Goal: Transaction & Acquisition: Purchase product/service

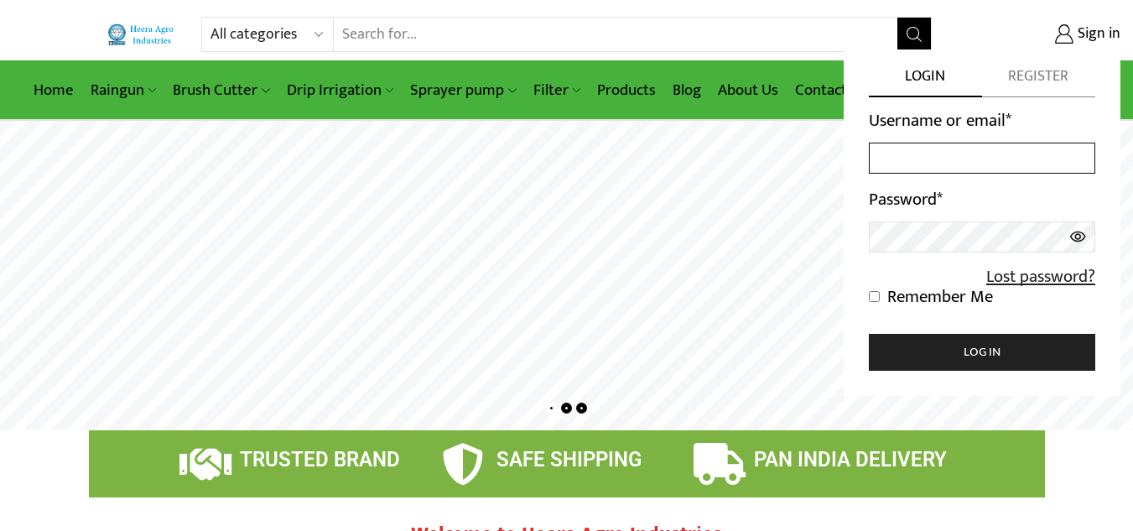
click at [935, 173] on input "Username or email *" at bounding box center [982, 158] width 226 height 31
type input "jugalk980@gmail.com"
click at [879, 292] on input "Remember Me" at bounding box center [874, 296] width 11 height 11
checkbox input "true"
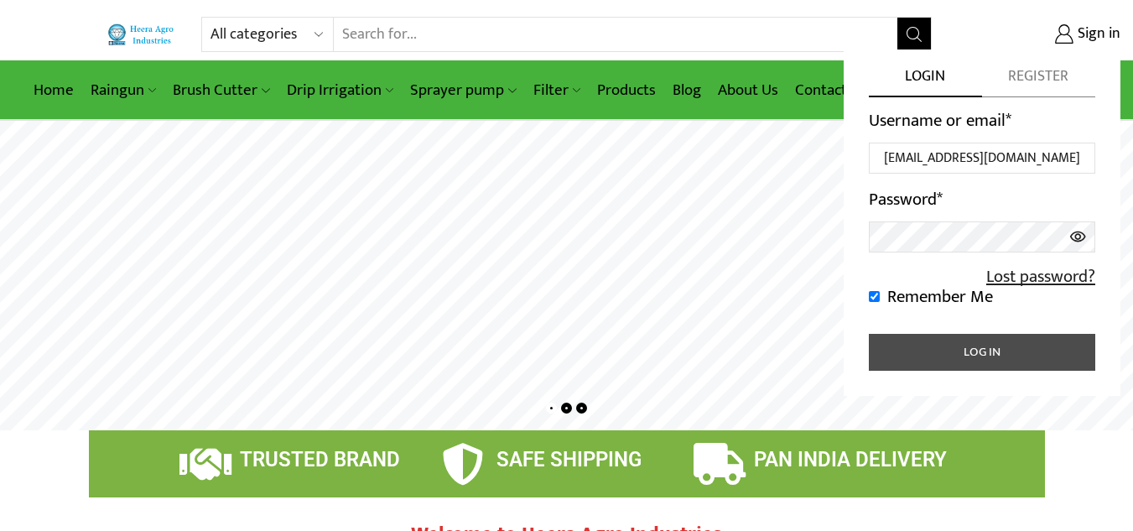
click at [905, 352] on button "Log in" at bounding box center [982, 352] width 226 height 37
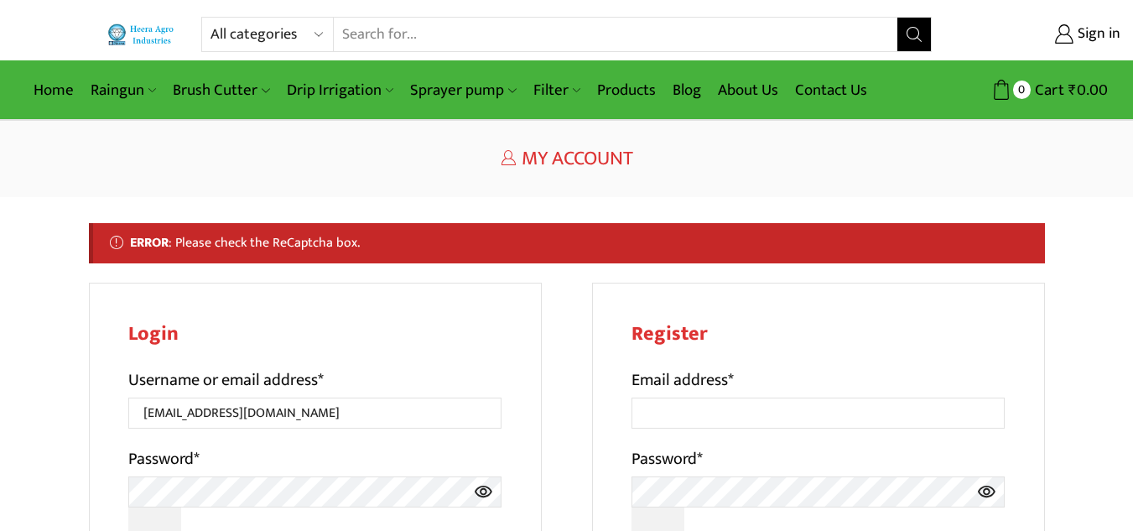
click at [889, 164] on h1 "My Account" at bounding box center [567, 159] width 956 height 24
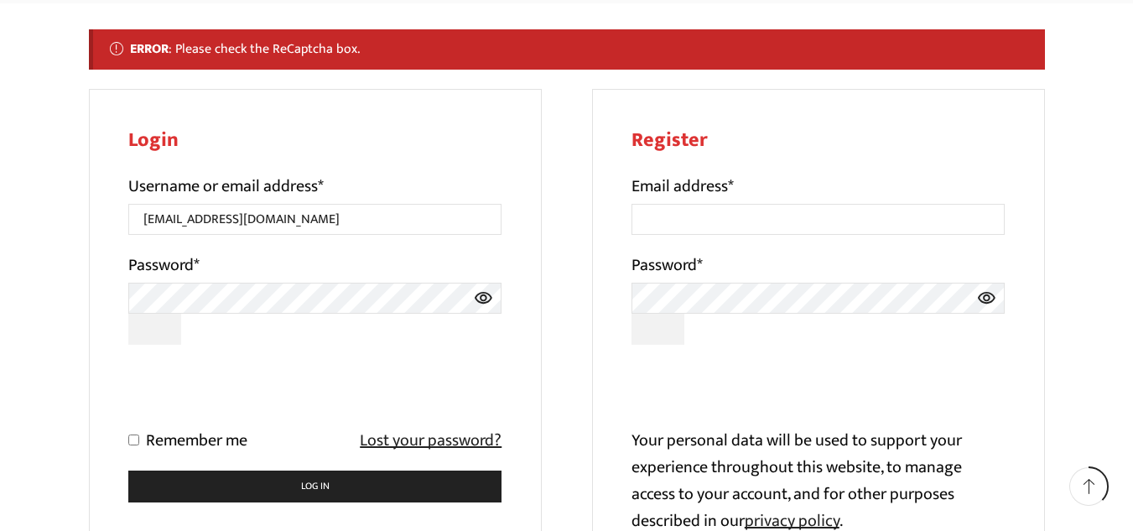
scroll to position [201, 0]
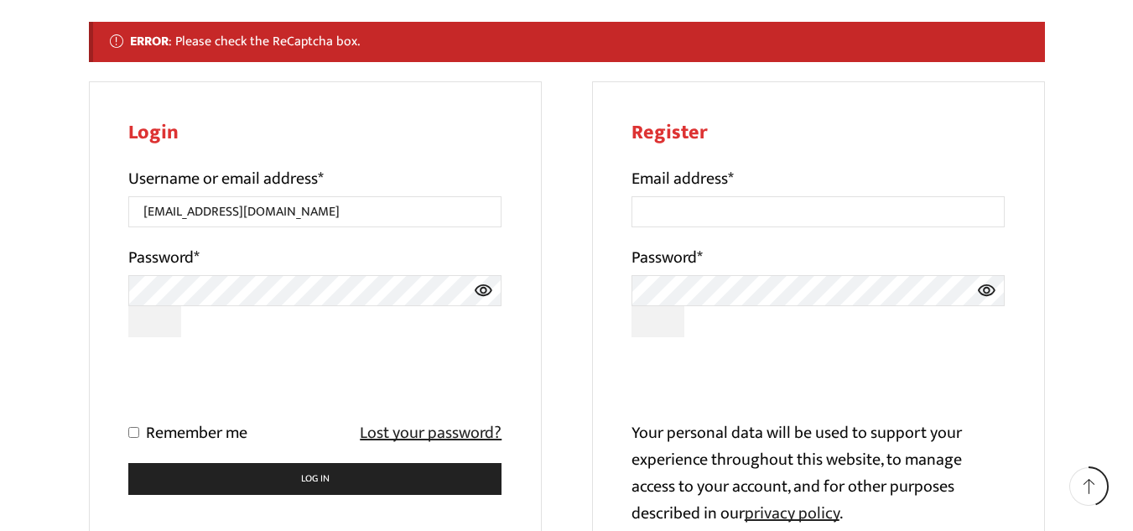
click at [483, 289] on icon at bounding box center [483, 290] width 19 height 31
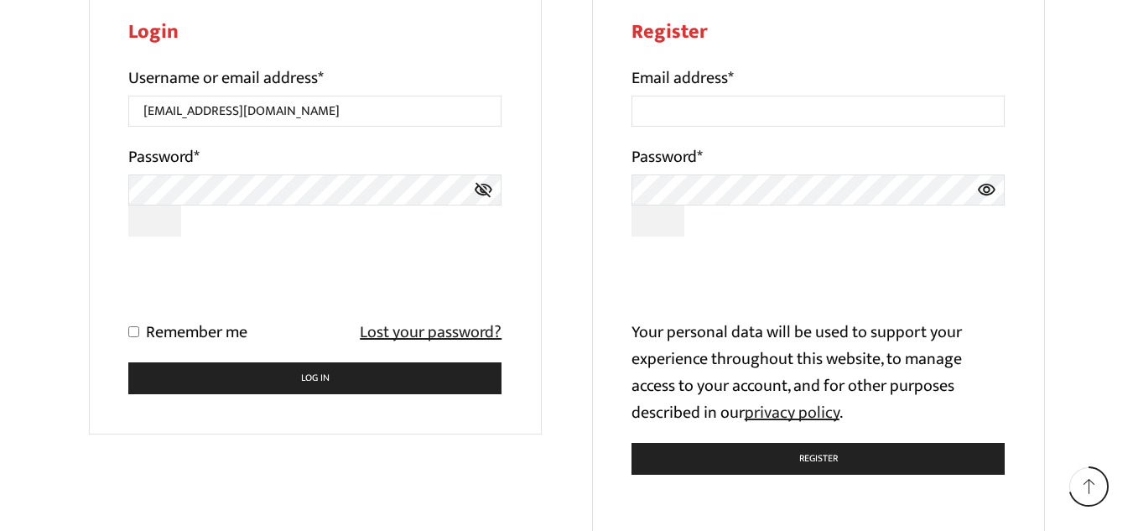
scroll to position [335, 0]
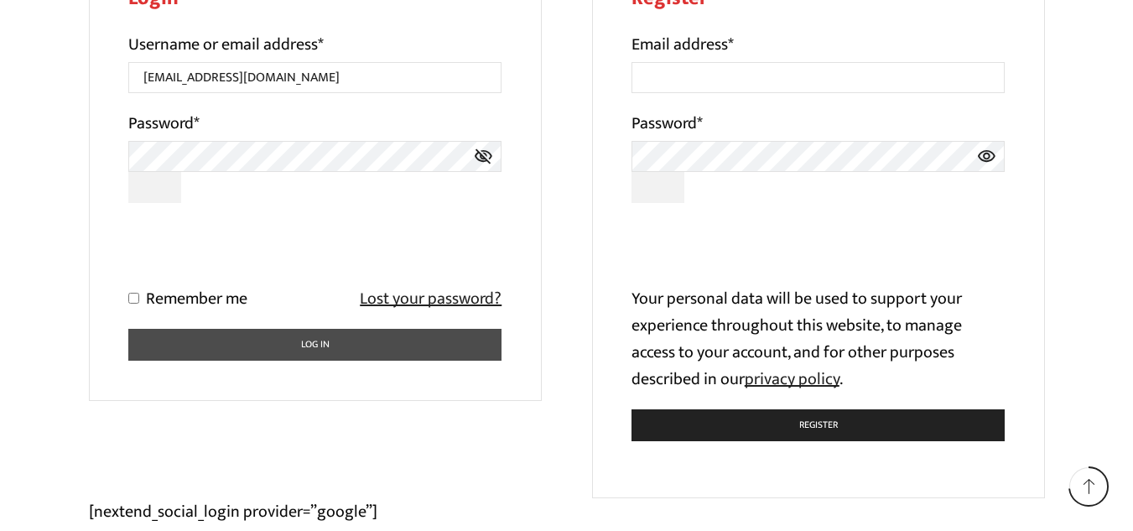
click at [434, 349] on button "Log in" at bounding box center [315, 345] width 374 height 33
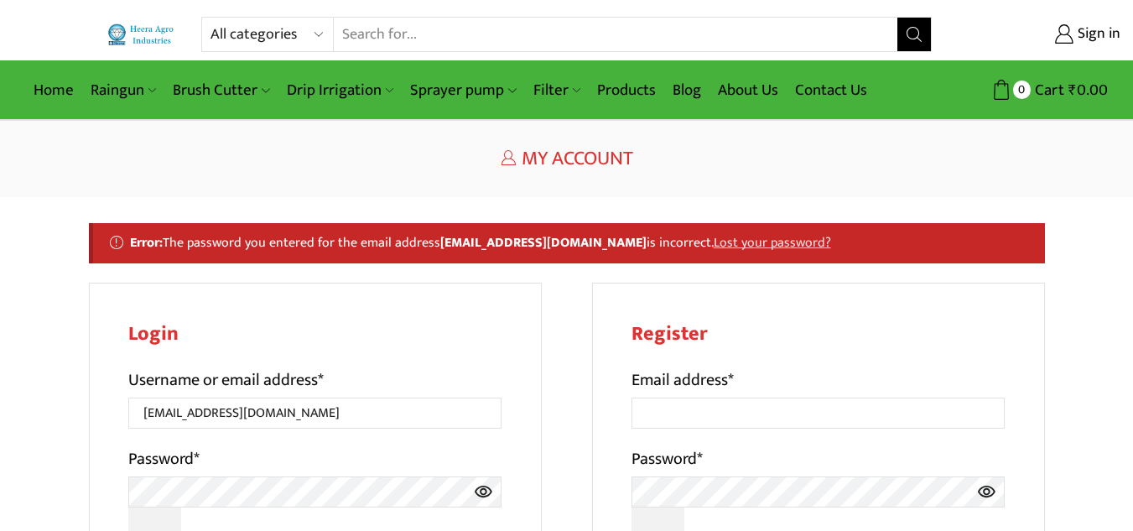
click at [766, 166] on h1 "My Account" at bounding box center [567, 159] width 956 height 24
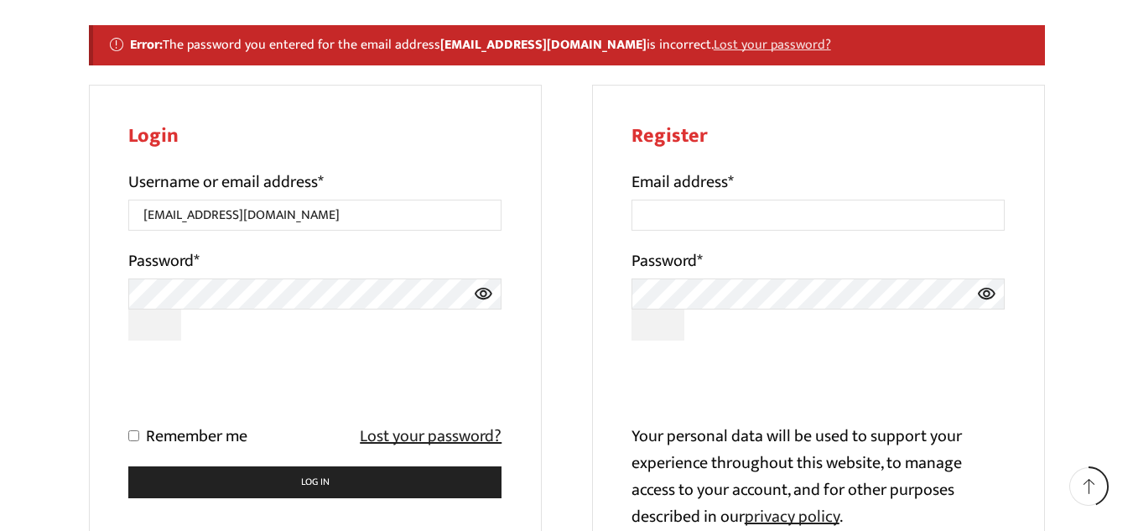
scroll to position [201, 0]
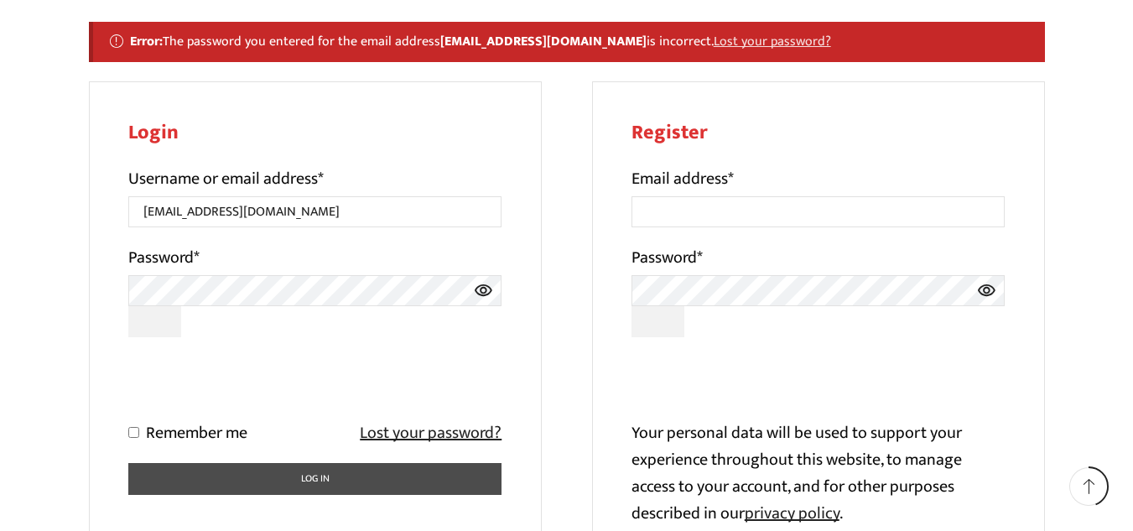
click at [184, 471] on button "Log in" at bounding box center [315, 479] width 374 height 33
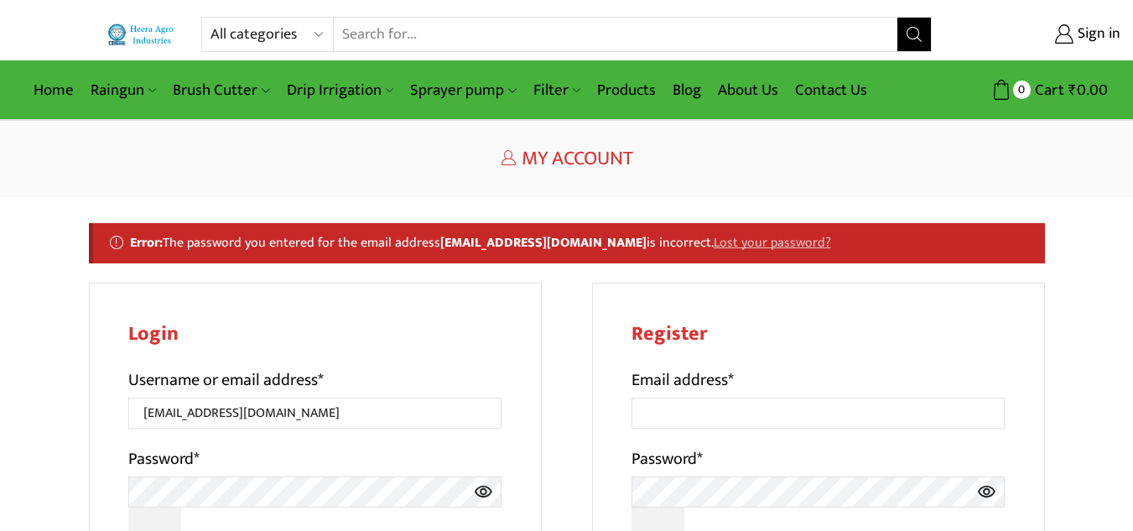
click at [714, 247] on link "Lost your password?" at bounding box center [772, 242] width 117 height 22
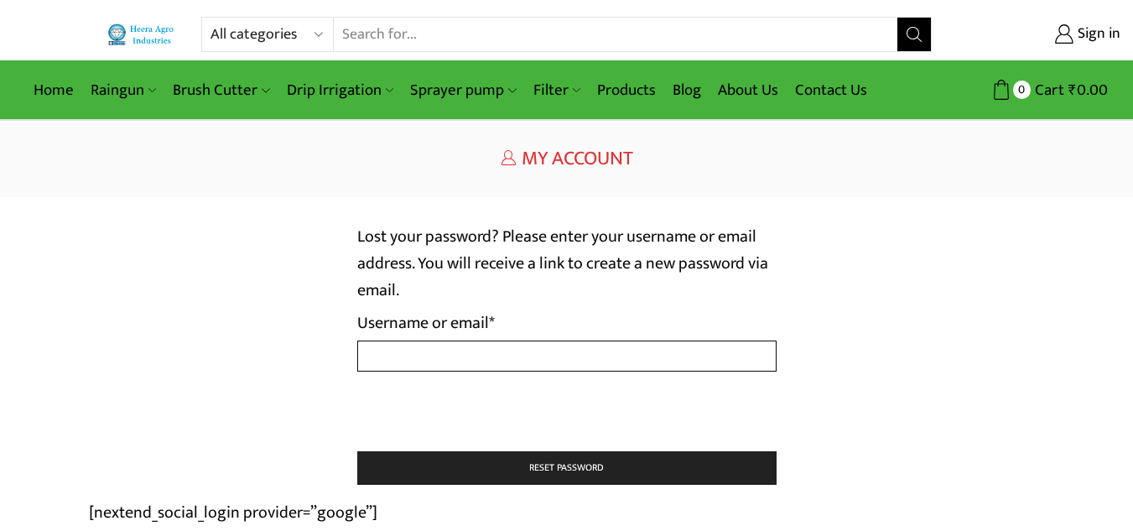
click at [517, 365] on input "Username or email * Required" at bounding box center [566, 355] width 419 height 31
type input "j"
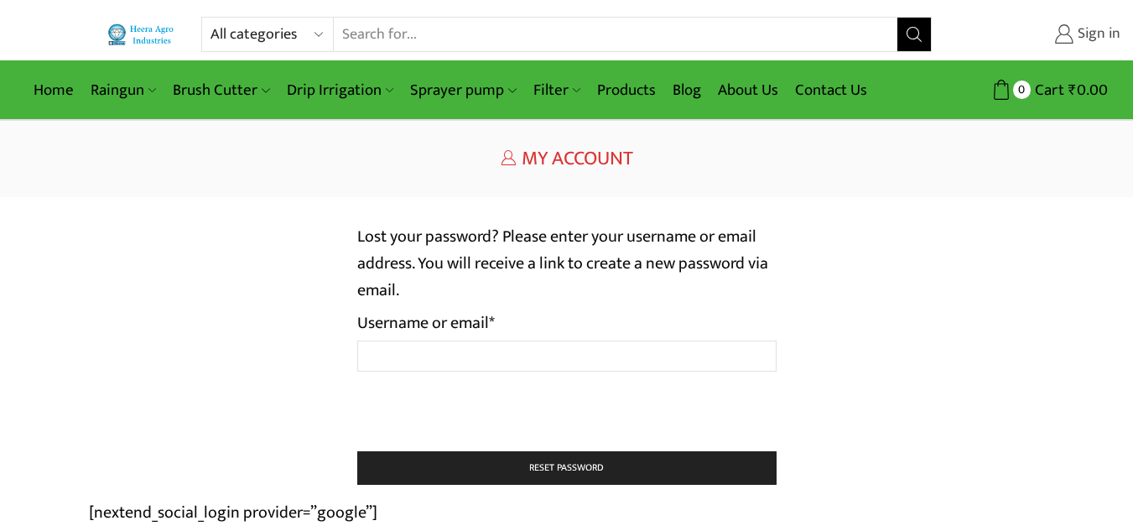
click at [1076, 44] on span "Sign in" at bounding box center [1096, 34] width 47 height 22
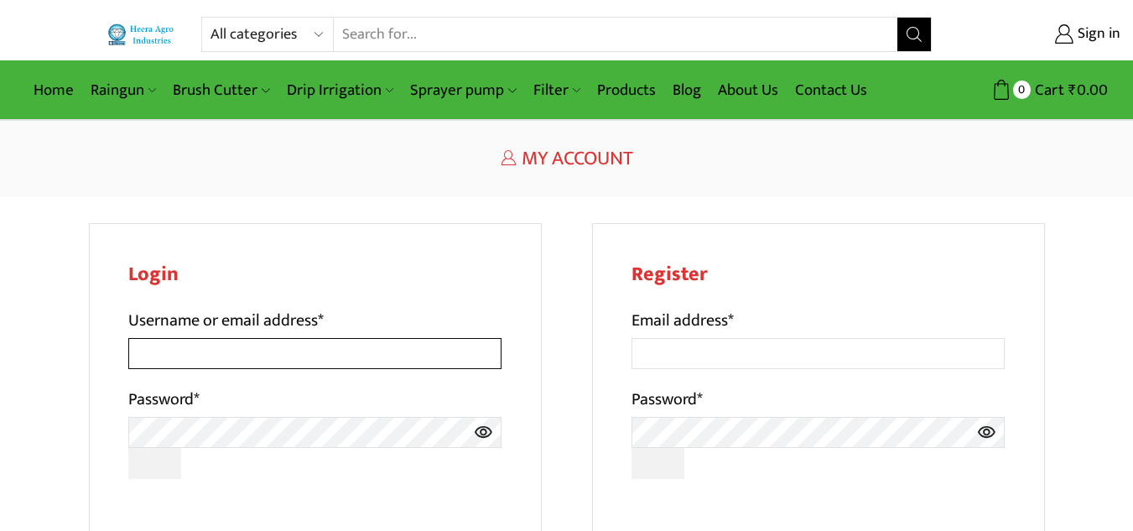
click at [247, 362] on input "Username or email address *" at bounding box center [315, 353] width 374 height 31
type input "[EMAIL_ADDRESS][DOMAIN_NAME]"
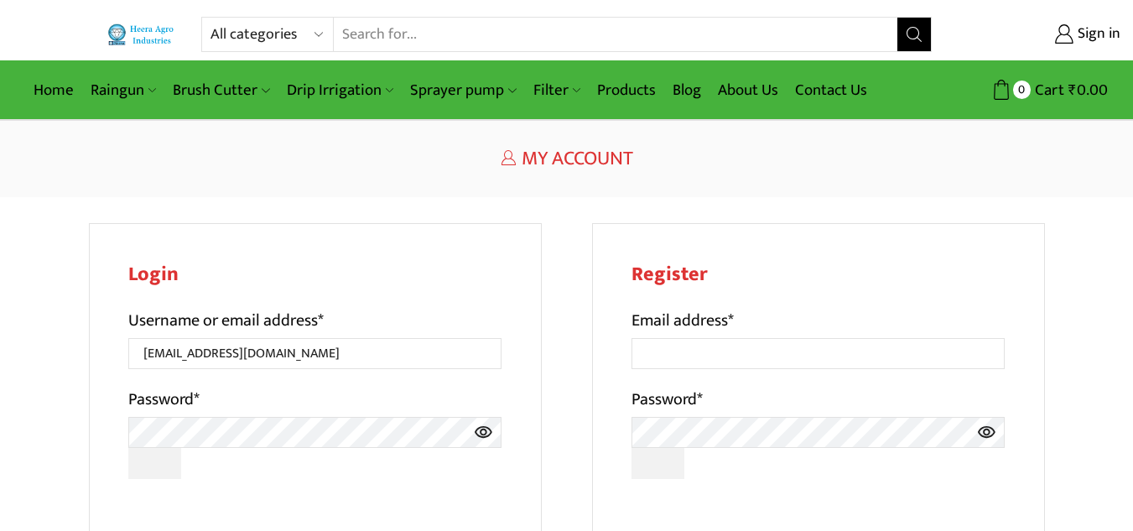
click at [440, 269] on h2 "Login" at bounding box center [315, 274] width 374 height 24
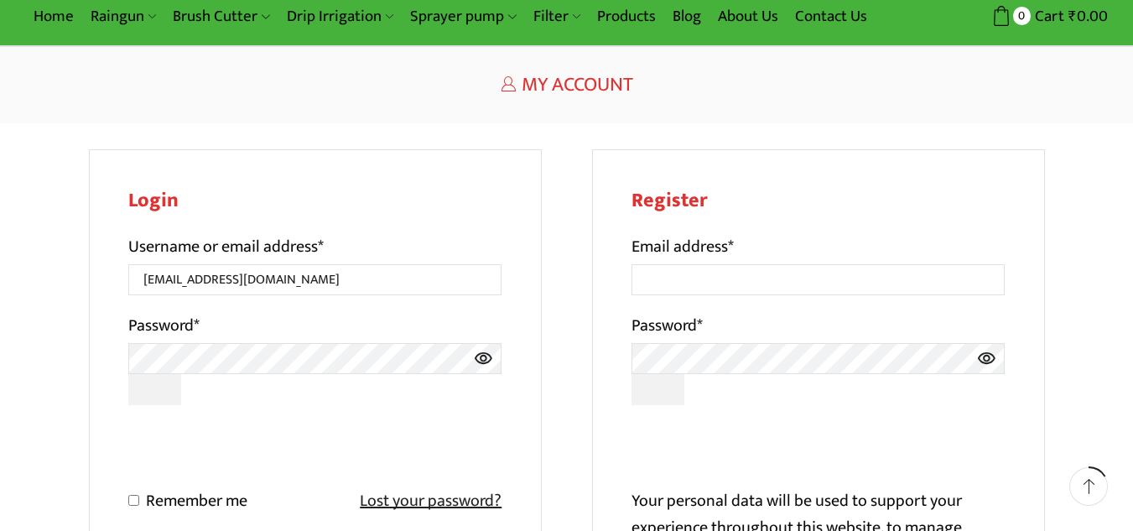
scroll to position [101, 0]
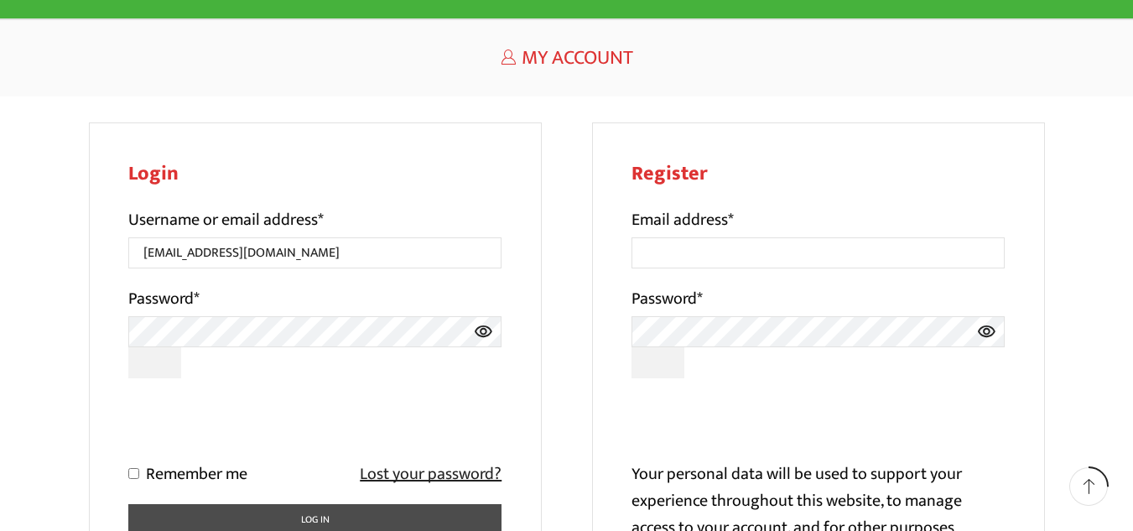
click at [153, 511] on button "Log in" at bounding box center [315, 520] width 374 height 33
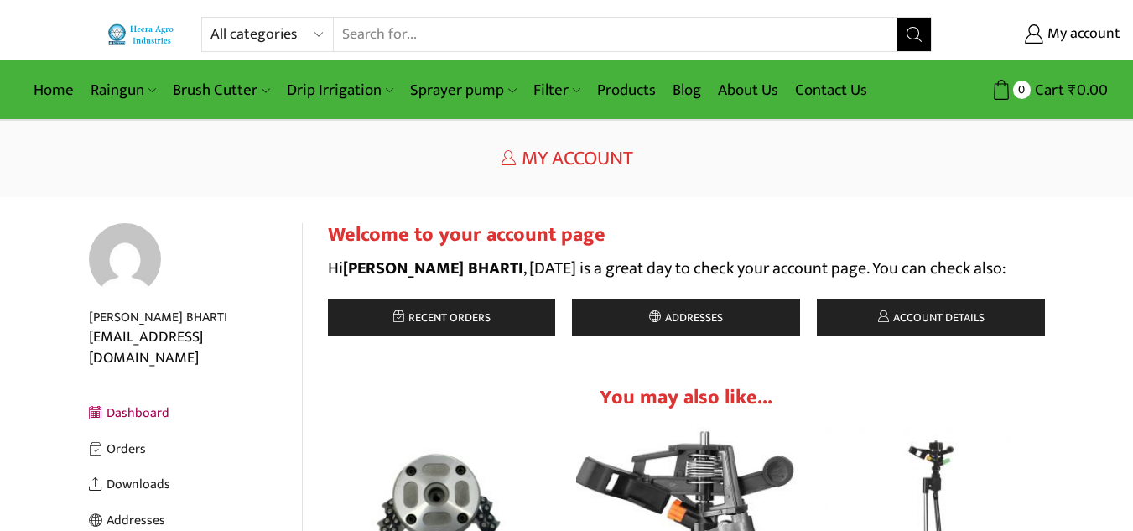
click at [466, 186] on div "Return to previous page Home My Account" at bounding box center [566, 159] width 1133 height 76
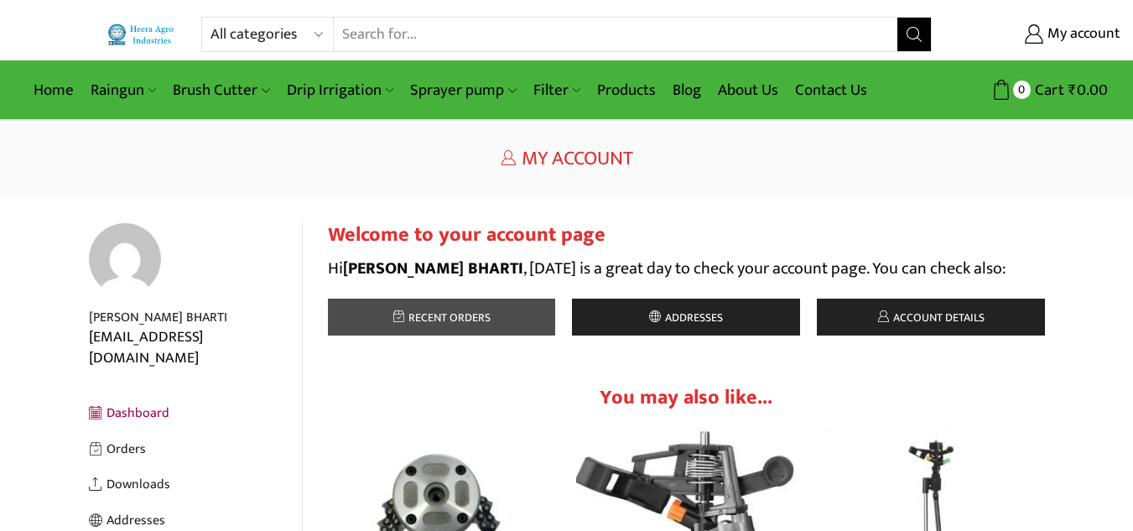
click at [429, 314] on span "Recent orders" at bounding box center [447, 317] width 86 height 19
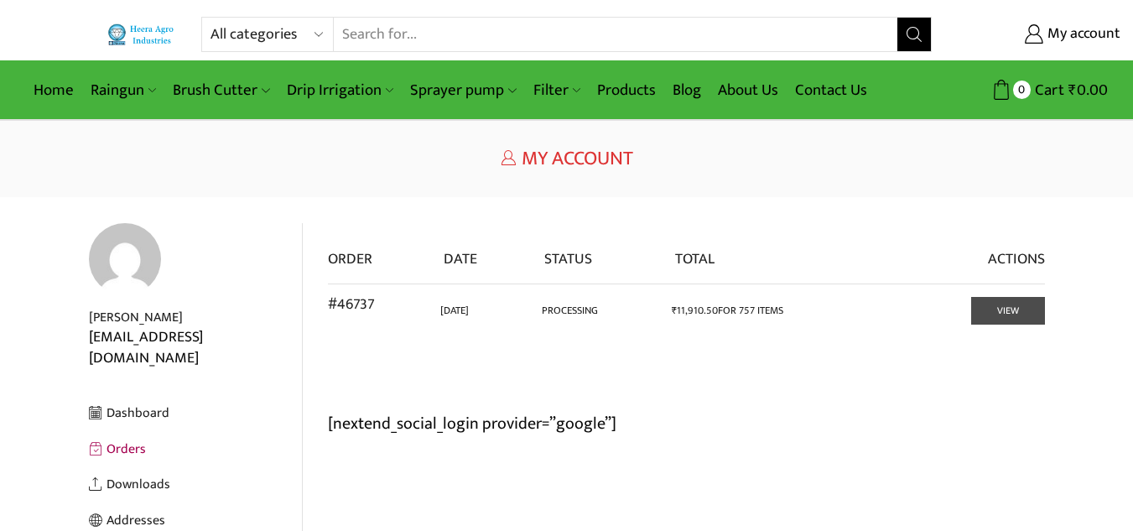
click at [986, 304] on link "View" at bounding box center [1008, 311] width 74 height 28
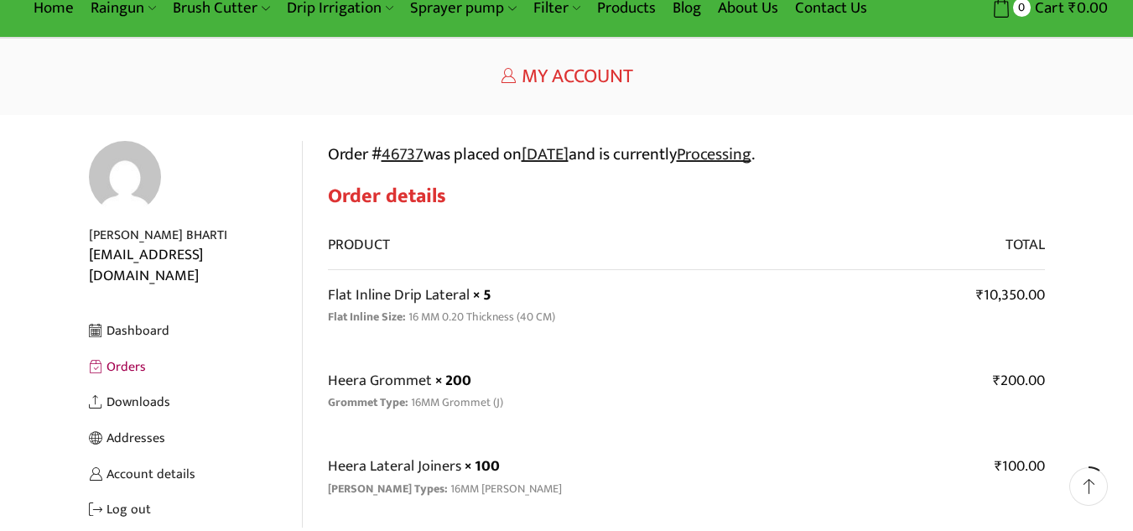
scroll to position [134, 0]
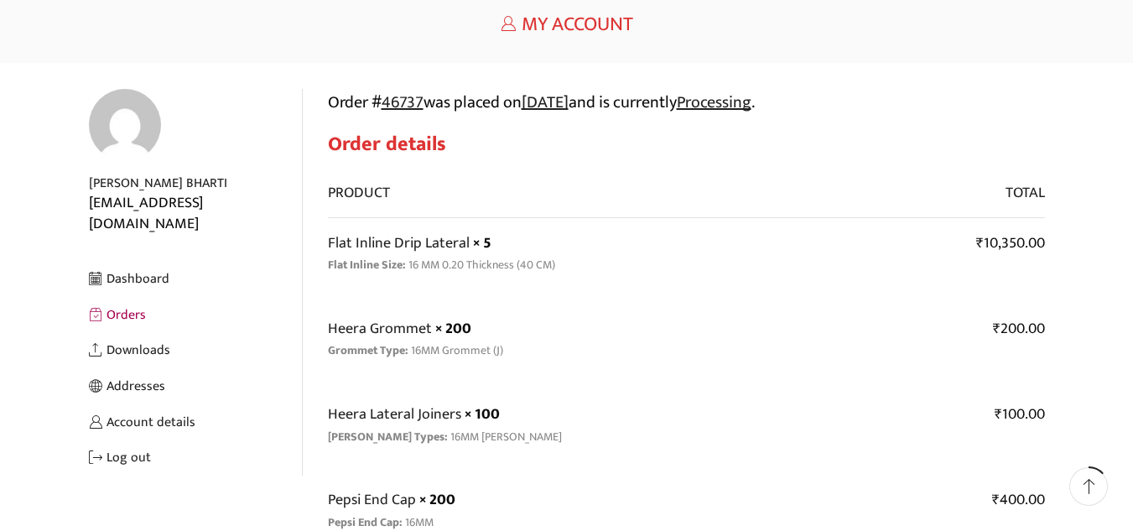
click at [910, 138] on h2 "Order details" at bounding box center [686, 144] width 717 height 24
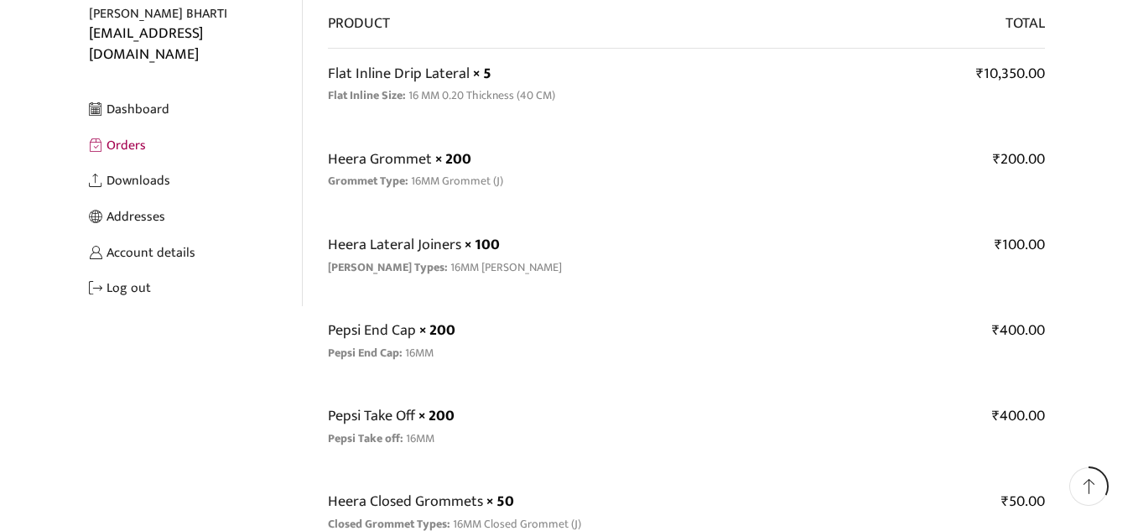
scroll to position [337, 0]
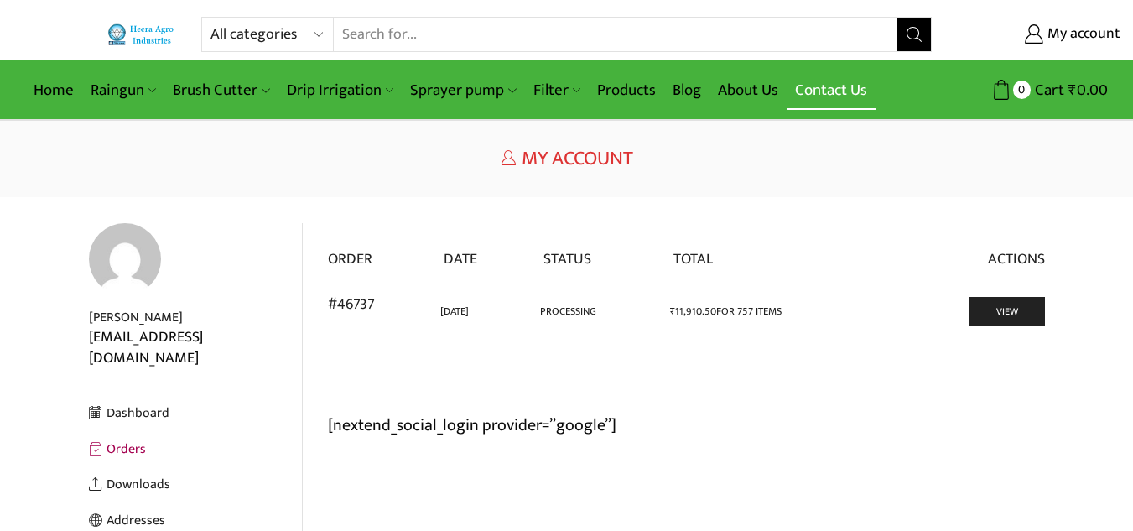
click at [824, 85] on link "Contact Us" at bounding box center [831, 89] width 89 height 39
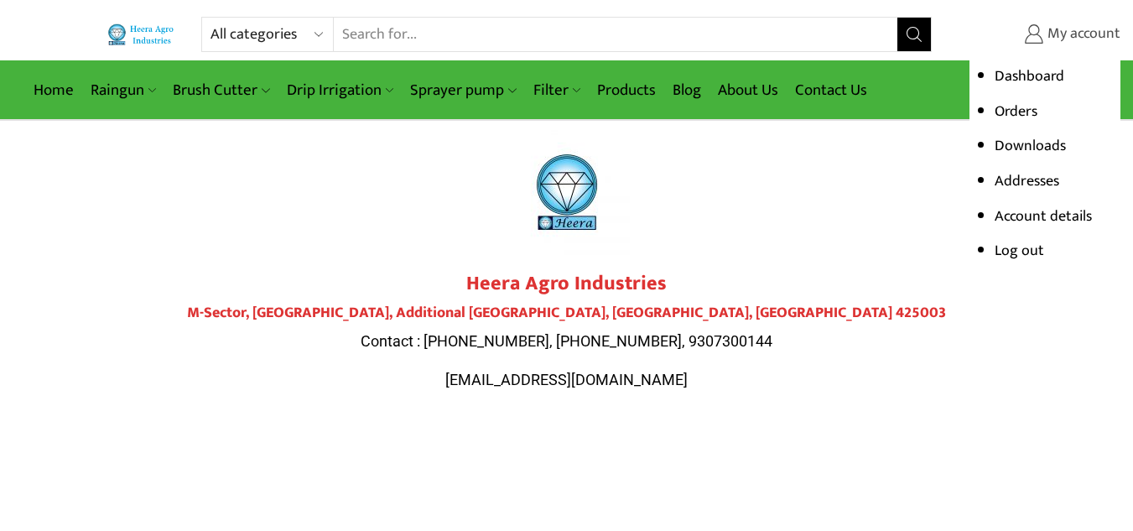
click at [1070, 34] on span "My account" at bounding box center [1081, 34] width 77 height 22
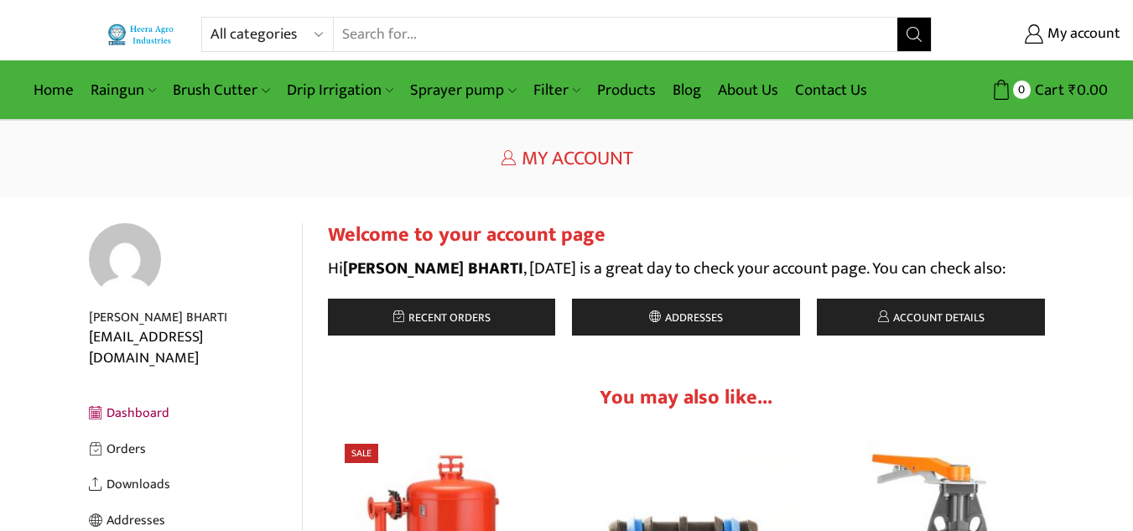
click at [413, 172] on div "Return to previous page Home My Account" at bounding box center [566, 159] width 1133 height 76
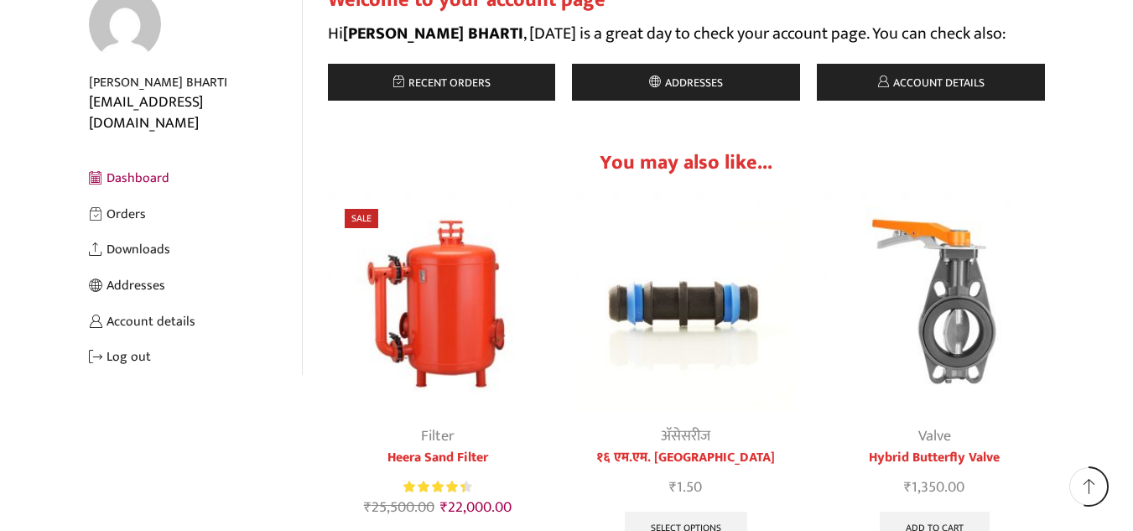
scroll to position [201, 0]
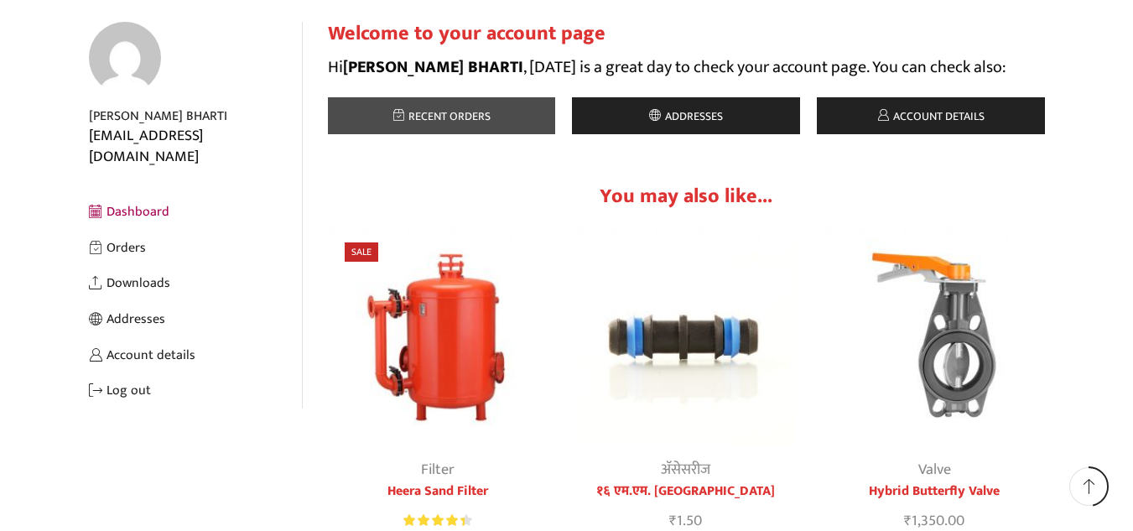
click at [419, 125] on span "Recent orders" at bounding box center [447, 115] width 86 height 19
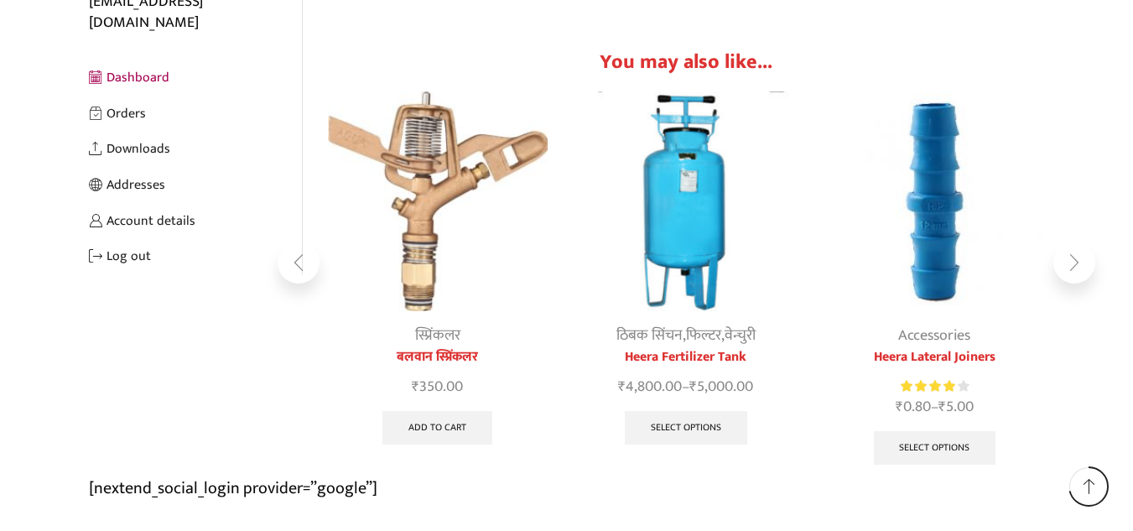
scroll to position [302, 0]
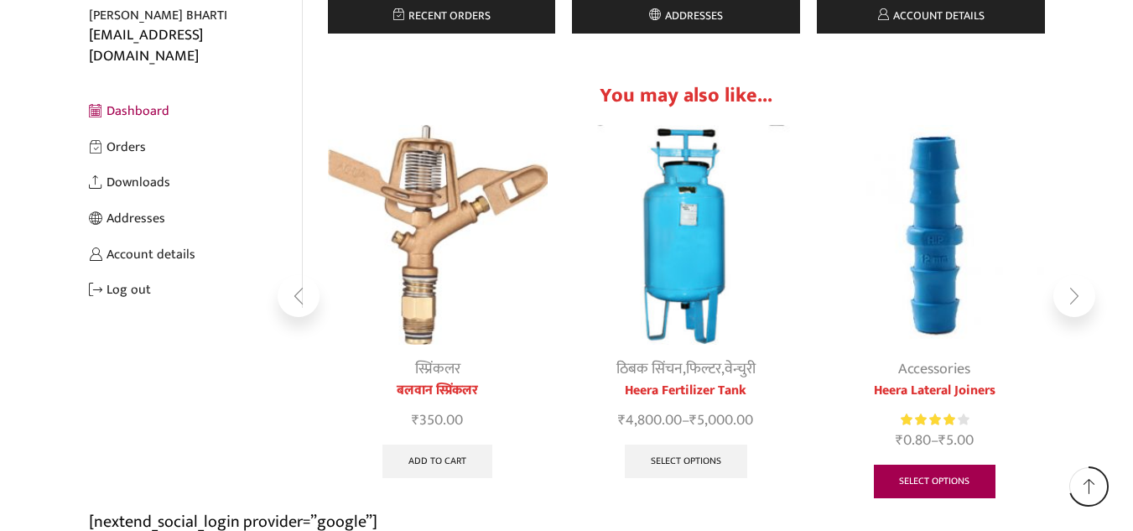
click at [927, 478] on link "Select options" at bounding box center [935, 482] width 122 height 34
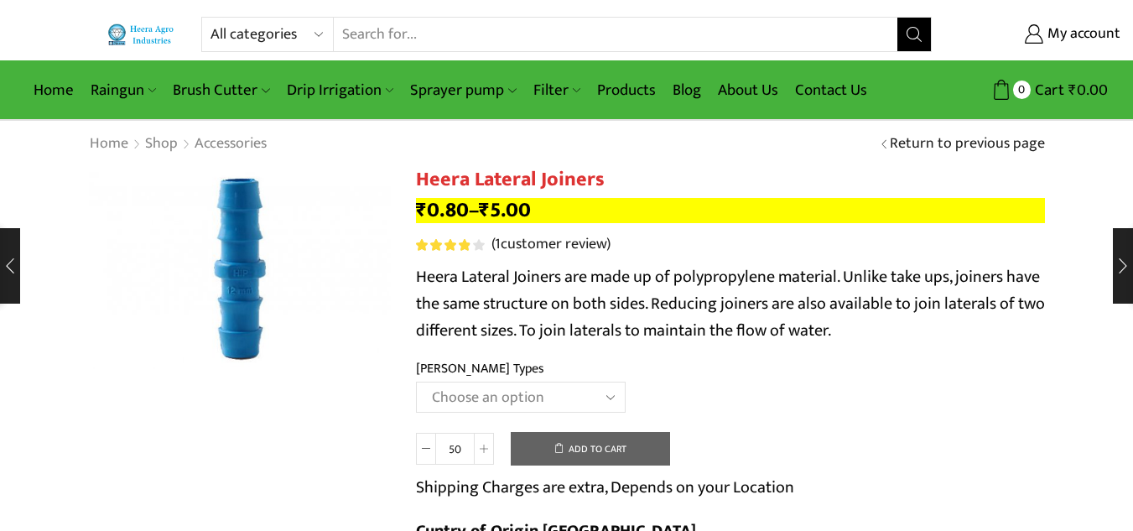
click at [516, 397] on select "Choose an option 12MM JOINER 16MM JOINER 20MM JOINER" at bounding box center [521, 397] width 210 height 31
click at [416, 382] on select "Choose an option 12MM JOINER 16MM JOINER 20MM JOINER" at bounding box center [521, 397] width 210 height 31
select select "16MM JOINER"
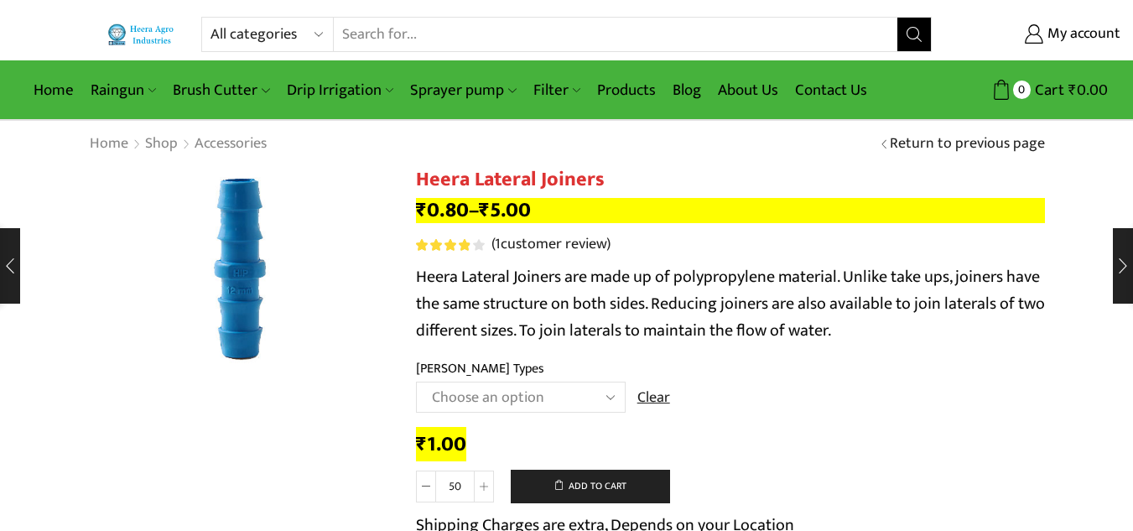
click at [719, 412] on td "Choose an option 12MM JOINER 16MM JOINER 20MM JOINER Clear" at bounding box center [730, 405] width 629 height 46
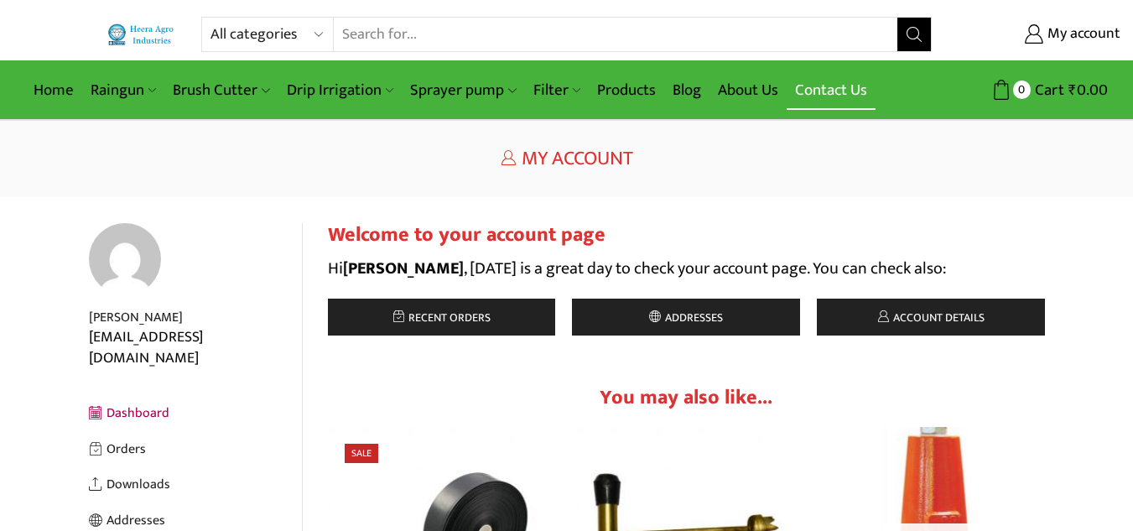
click at [797, 101] on link "Contact Us" at bounding box center [831, 89] width 89 height 39
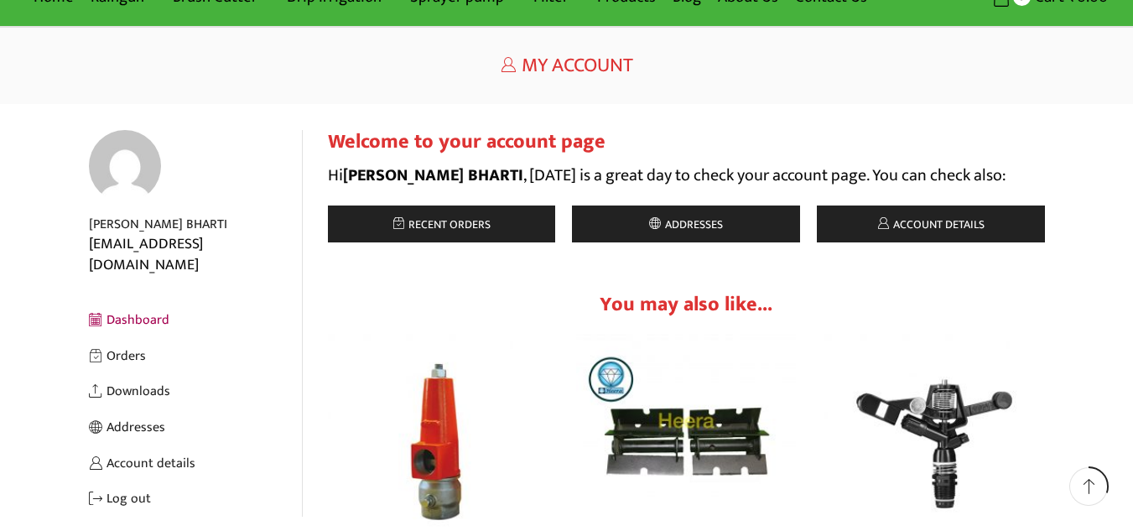
scroll to position [134, 0]
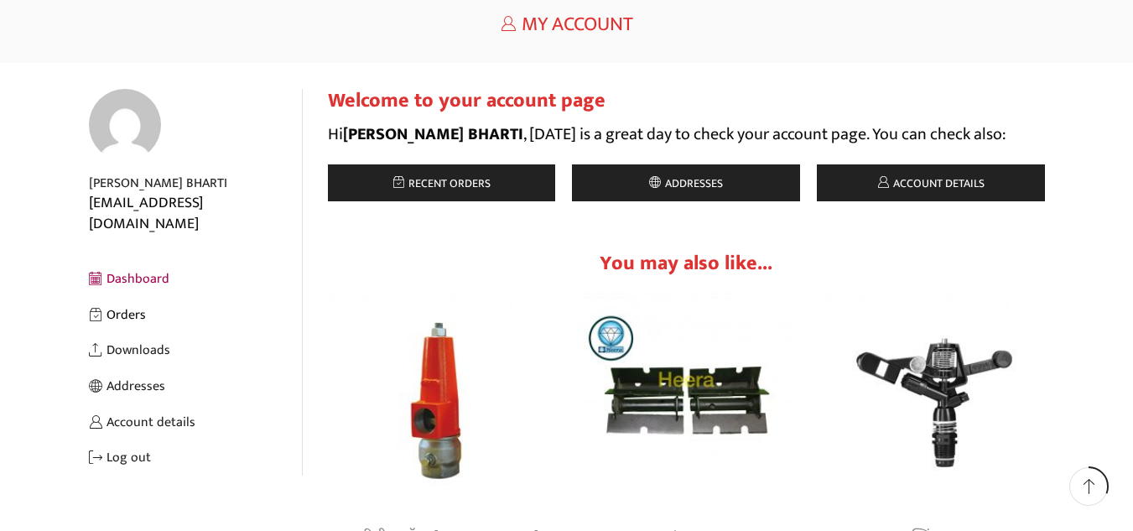
click at [108, 300] on link "Orders" at bounding box center [195, 315] width 213 height 36
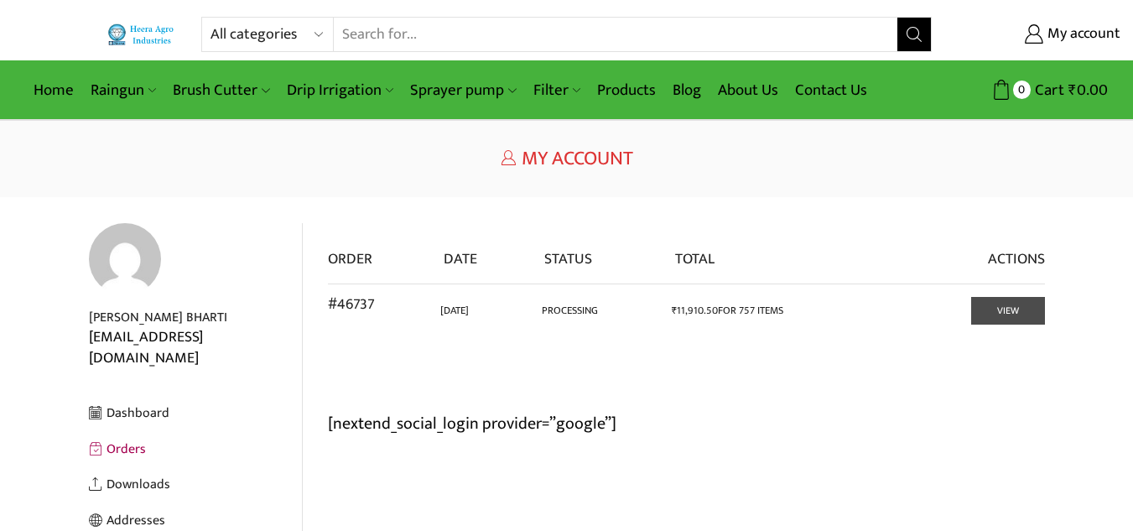
click at [999, 307] on link "View" at bounding box center [1008, 311] width 74 height 28
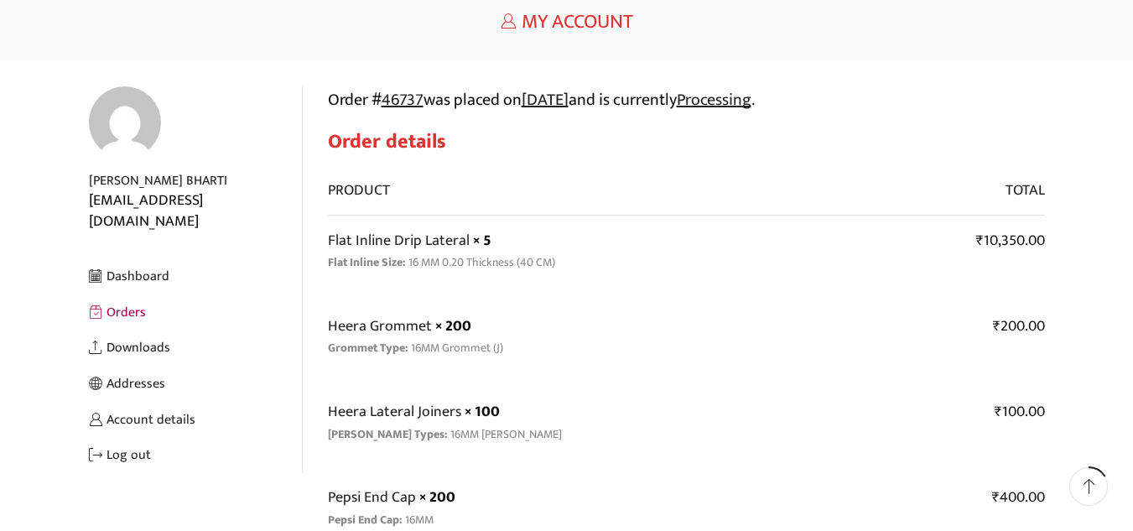
scroll to position [134, 0]
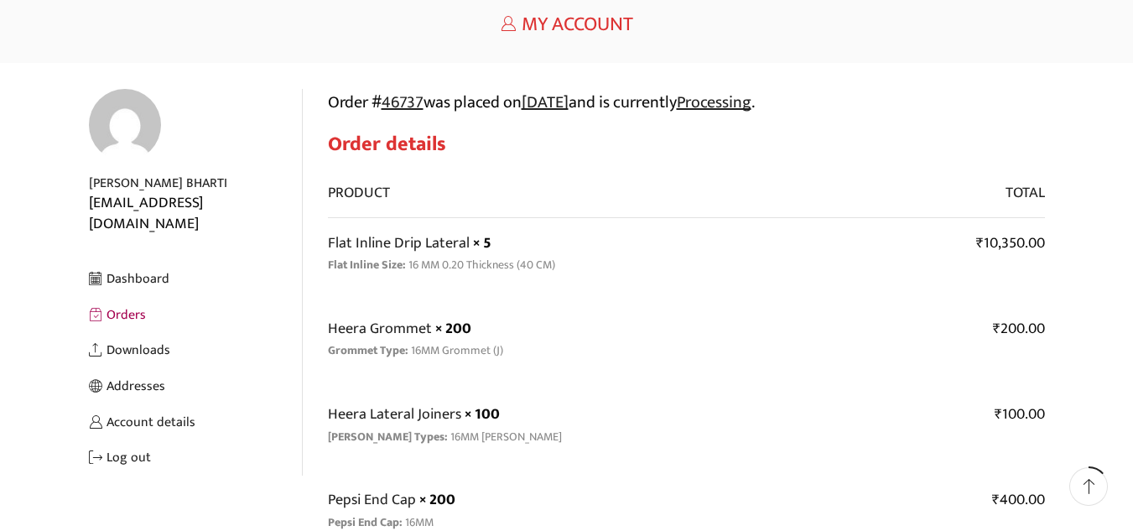
click at [1003, 244] on bdi "₹ 10,350.00" at bounding box center [1010, 243] width 69 height 25
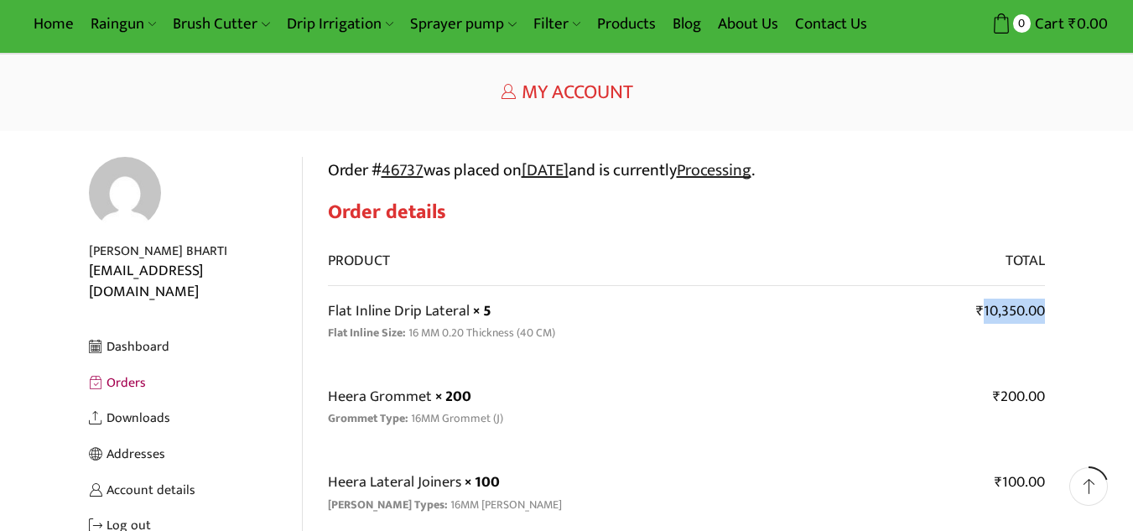
scroll to position [0, 0]
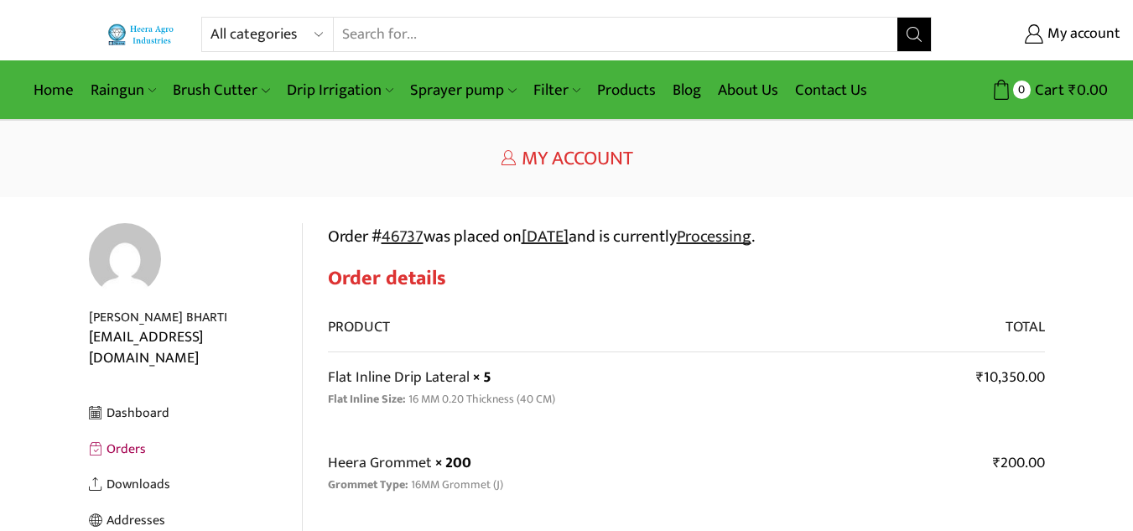
click at [392, 276] on h2 "Order details" at bounding box center [686, 279] width 717 height 24
click at [566, 402] on li "Flat Inline Size: 16 MM 0.20 Thickness (40 CM)" at bounding box center [511, 398] width 367 height 21
click at [463, 379] on link "Flat Inline Drip Lateral" at bounding box center [399, 377] width 142 height 25
click at [385, 399] on strong "Flat Inline Size:" at bounding box center [367, 398] width 78 height 19
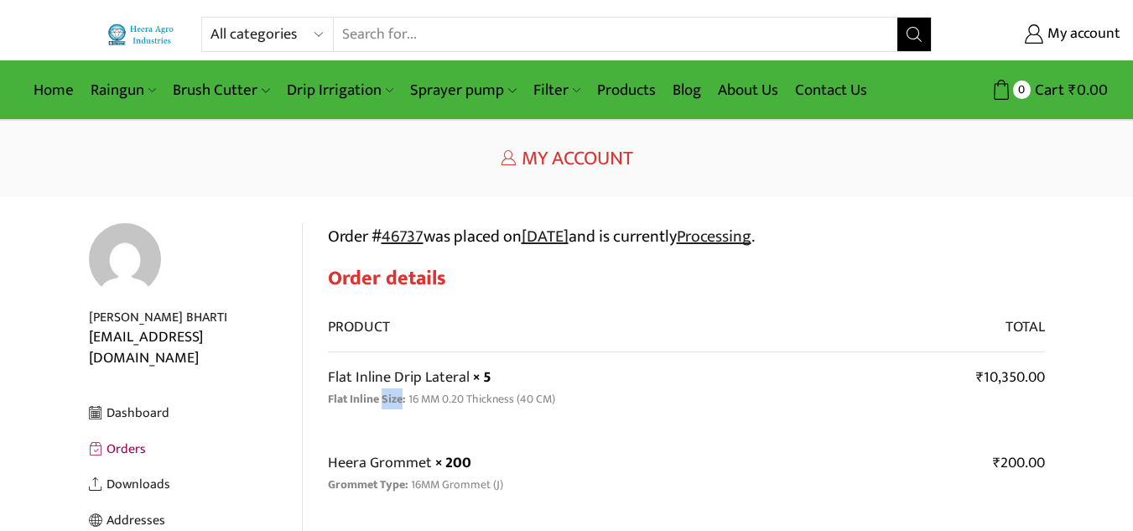
click at [385, 399] on strong "Flat Inline Size:" at bounding box center [367, 398] width 78 height 19
click at [418, 381] on link "Flat Inline Drip Lateral" at bounding box center [399, 377] width 142 height 25
click at [419, 376] on link "Flat Inline Drip Lateral" at bounding box center [399, 377] width 142 height 25
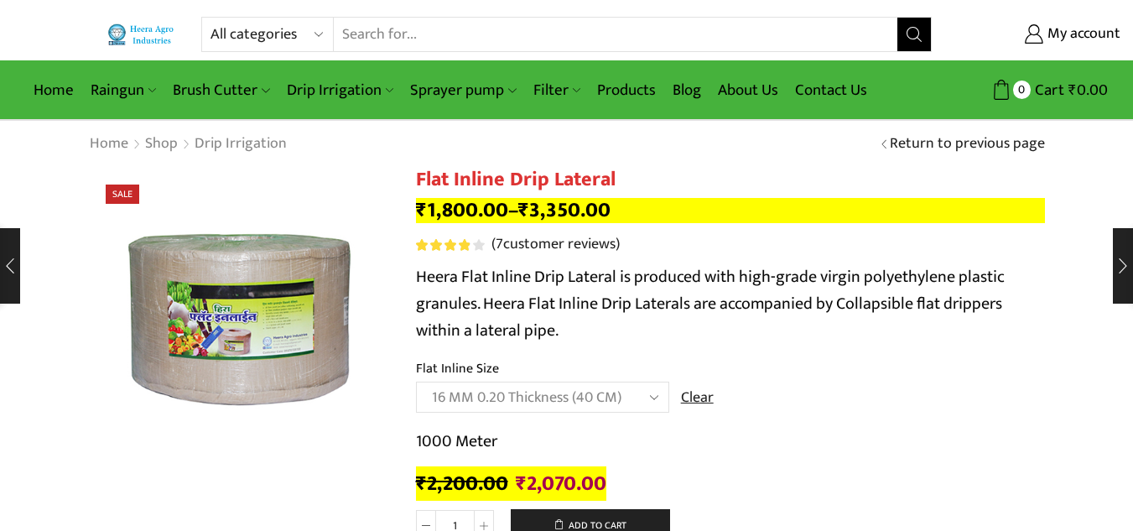
click at [662, 397] on select "Choose an option 12 MM 0.25 Thickness (30 CM) 12 MM 0.25 Thickness (40 CM) 12 M…" at bounding box center [542, 397] width 253 height 31
click at [651, 395] on select "Choose an option 12 MM 0.25 Thickness (30 CM) 12 MM 0.25 Thickness (40 CM) 12 M…" at bounding box center [542, 397] width 253 height 31
click at [654, 396] on select "Choose an option 12 MM 0.25 Thickness (30 CM) 12 MM 0.25 Thickness (40 CM) 12 M…" at bounding box center [542, 397] width 253 height 31
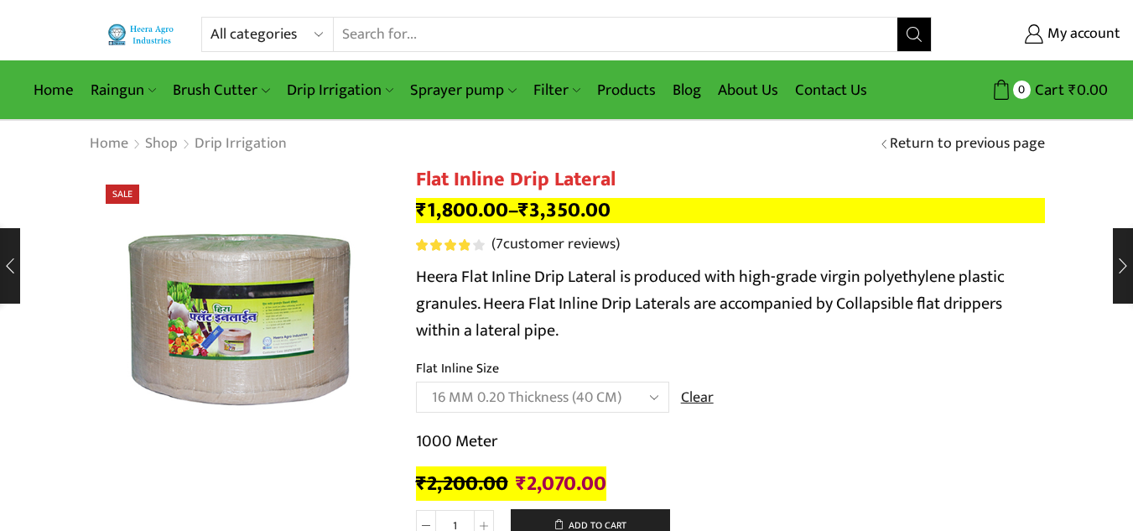
click at [763, 382] on td "Choose an option 12 MM 0.25 Thickness (30 CM) 12 MM 0.25 Thickness (40 CM) 12 M…" at bounding box center [730, 405] width 629 height 46
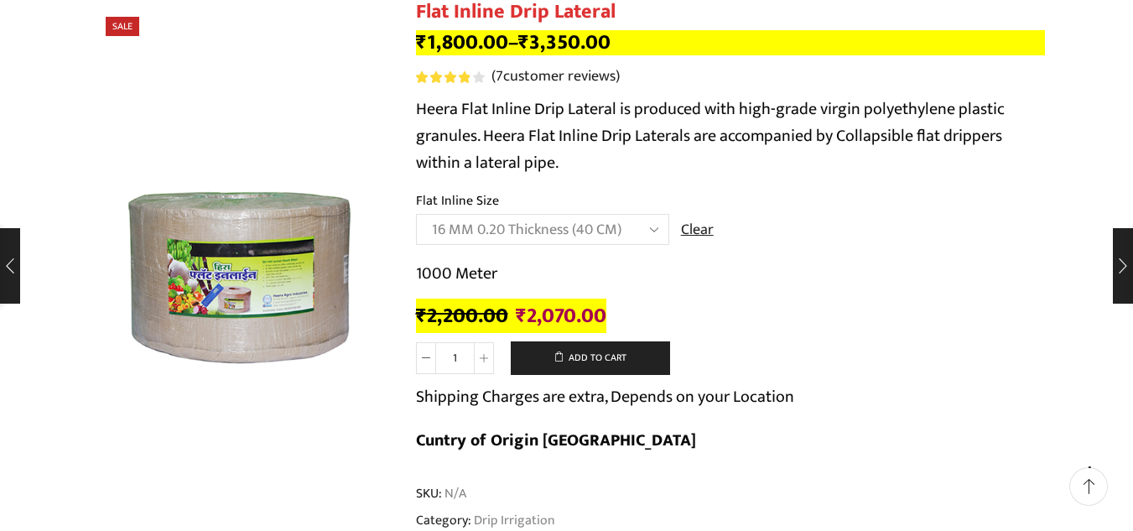
scroll to position [201, 0]
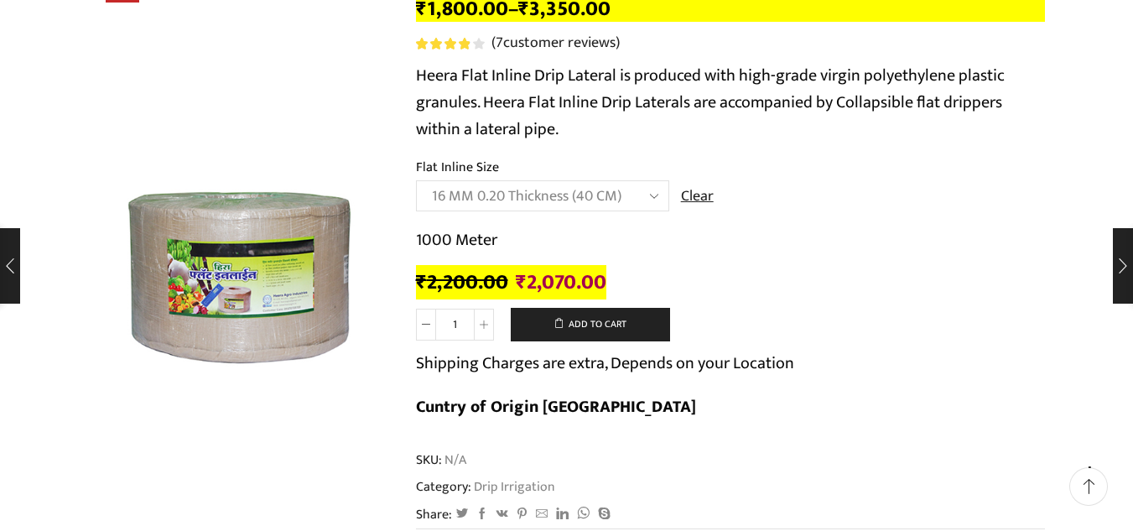
click at [656, 200] on select "Choose an option 12 MM 0.25 Thickness (30 CM) 12 MM 0.25 Thickness (40 CM) 12 M…" at bounding box center [542, 195] width 253 height 31
click at [416, 180] on select "Choose an option 12 MM 0.25 Thickness (30 CM) 12 MM 0.25 Thickness (40 CM) 12 M…" at bounding box center [542, 195] width 253 height 31
click at [655, 190] on select "Choose an option 12 MM 0.25 Thickness (30 CM) 12 MM 0.25 Thickness (40 CM) 12 M…" at bounding box center [542, 195] width 253 height 31
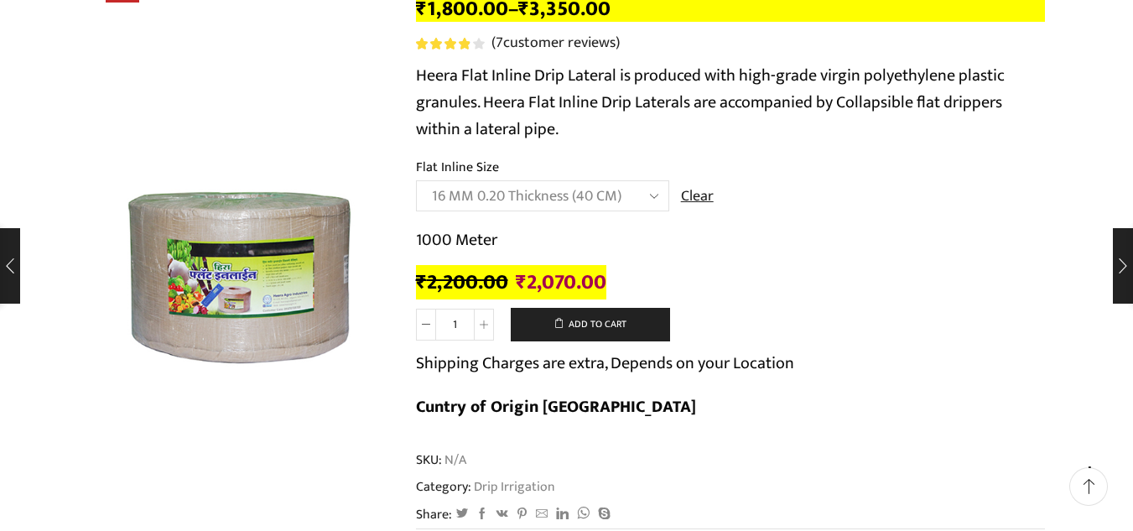
click at [824, 213] on td "Choose an option 12 MM 0.25 Thickness (30 CM) 12 MM 0.25 Thickness (40 CM) 12 M…" at bounding box center [730, 203] width 629 height 46
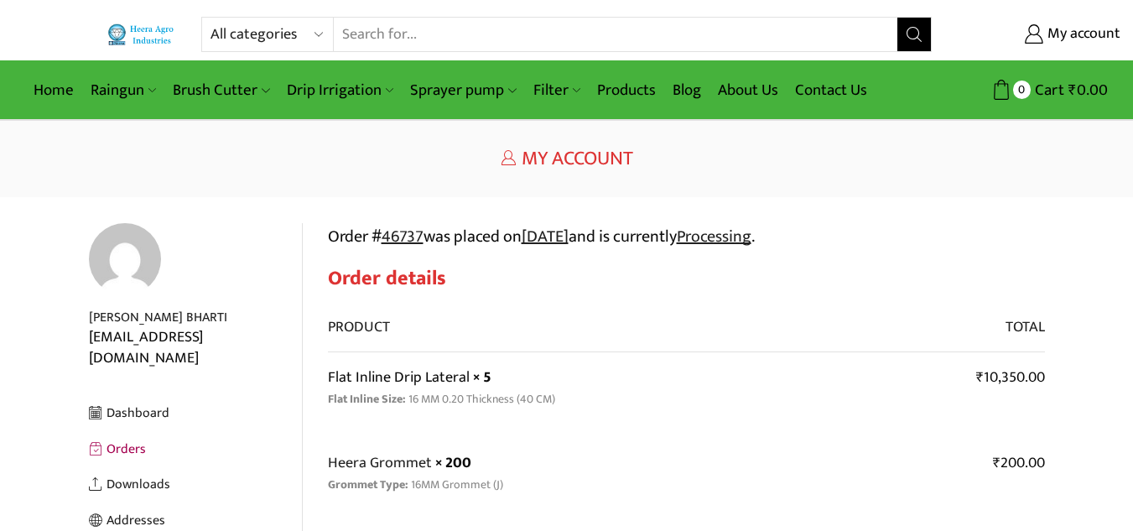
click at [371, 380] on link "Flat Inline Drip Lateral" at bounding box center [399, 377] width 142 height 25
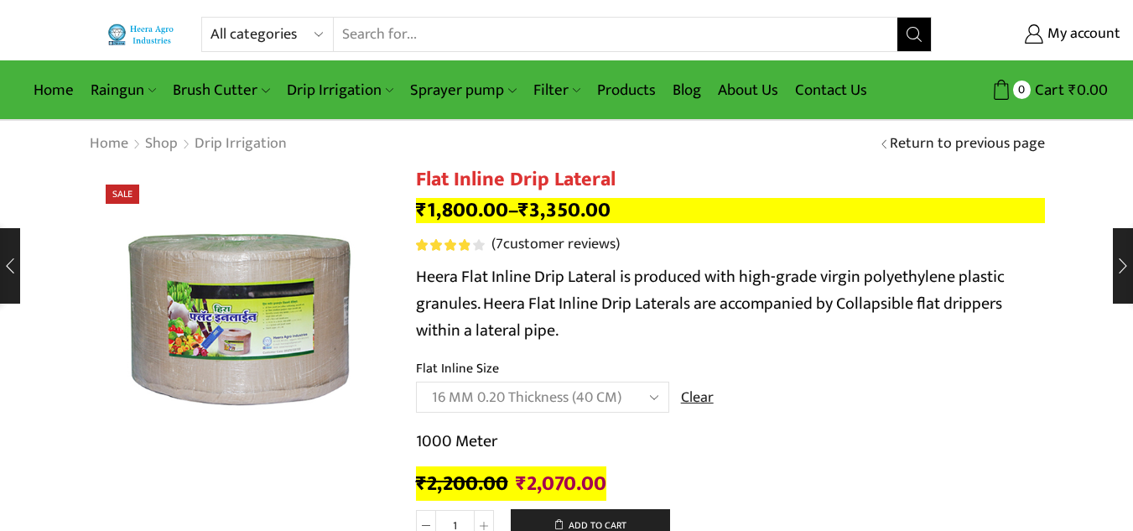
click at [595, 403] on select "Choose an option 12 MM 0.25 Thickness (30 CM) 12 MM 0.25 Thickness (40 CM) 12 M…" at bounding box center [542, 397] width 253 height 31
select select "16 MM 0.25 Thickness (40 CM)"
click at [416, 382] on select "Choose an option 12 MM 0.25 Thickness (30 CM) 12 MM 0.25 Thickness (40 CM) 12 M…" at bounding box center [542, 397] width 253 height 31
click at [834, 364] on th "Flat Inline Size" at bounding box center [730, 370] width 629 height 24
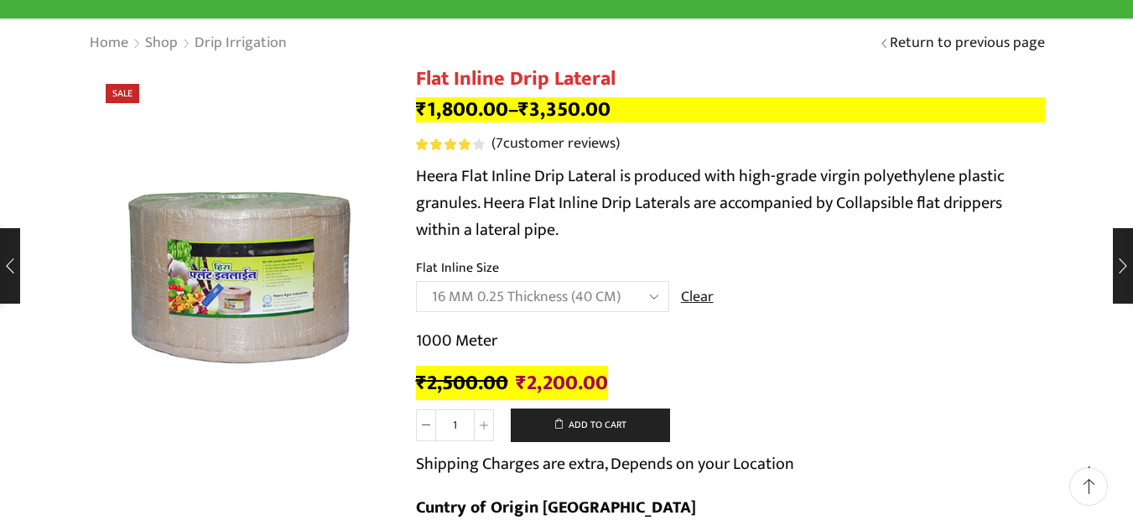
scroll to position [134, 0]
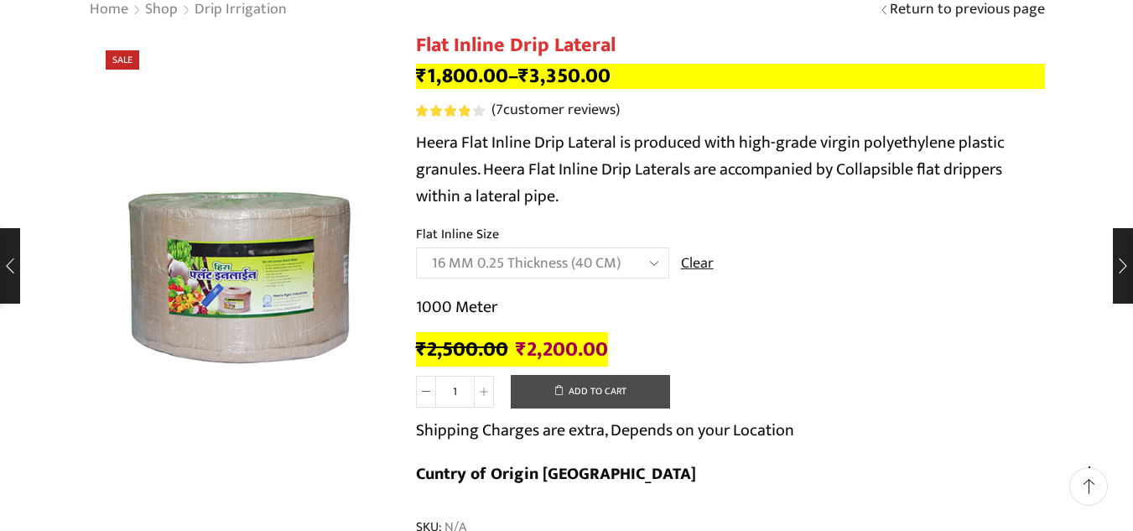
click at [571, 387] on button "Add to cart" at bounding box center [590, 392] width 159 height 34
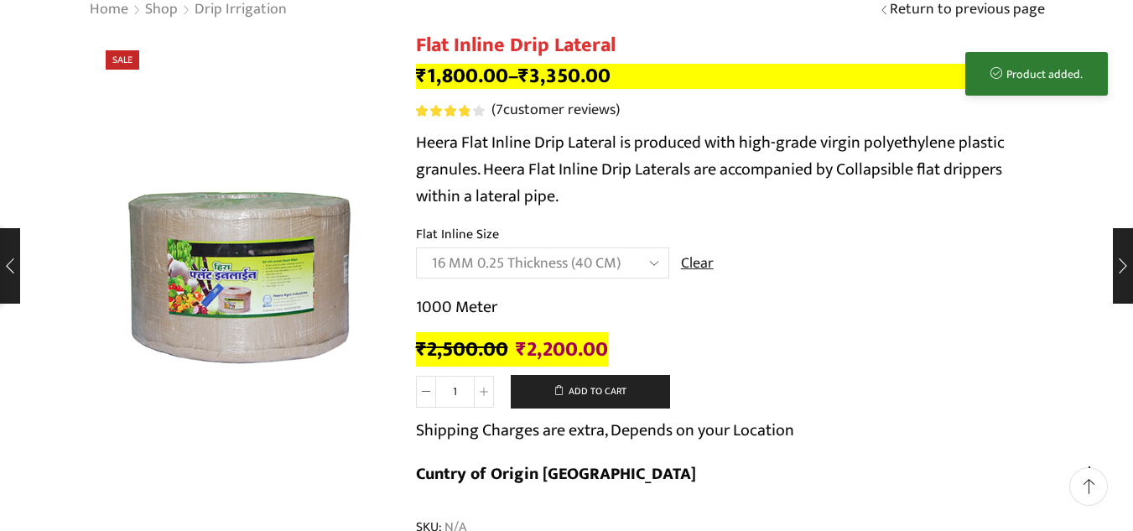
click at [883, 30] on div "Home Shop Drip Irrigation Return to previous page" at bounding box center [566, 10] width 1133 height 47
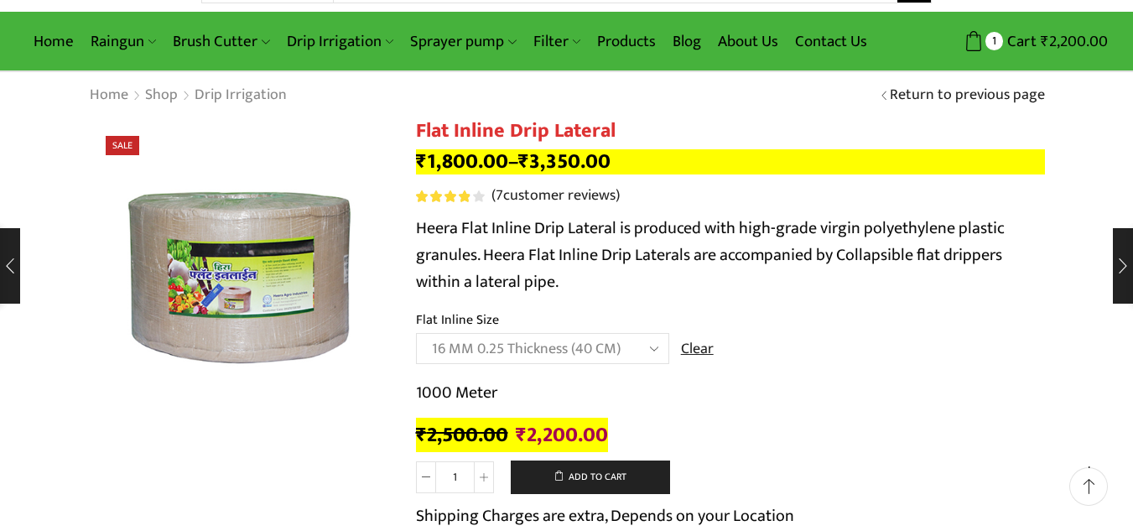
scroll to position [0, 0]
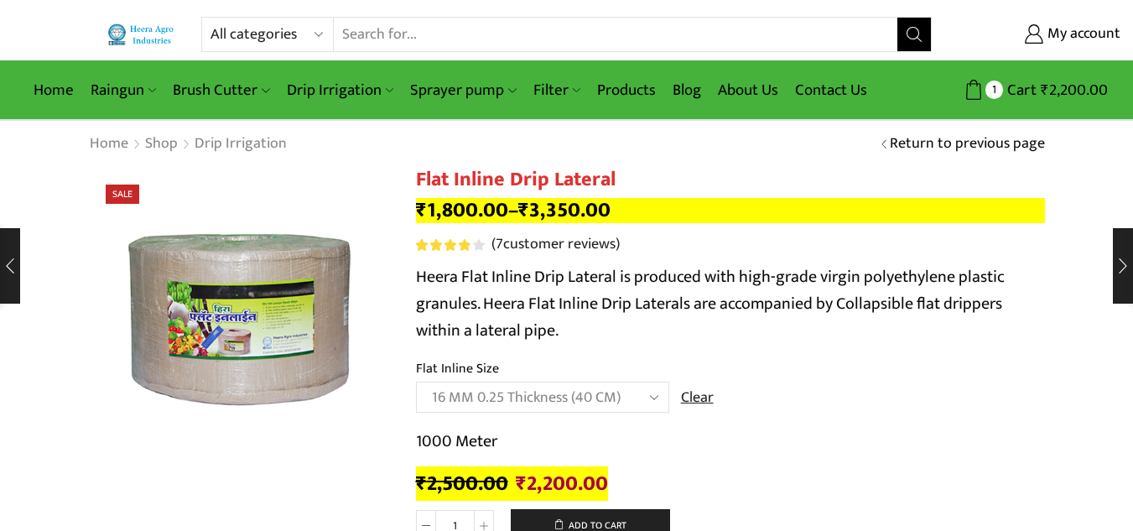
click at [890, 143] on link "Return to previous page" at bounding box center [967, 144] width 155 height 22
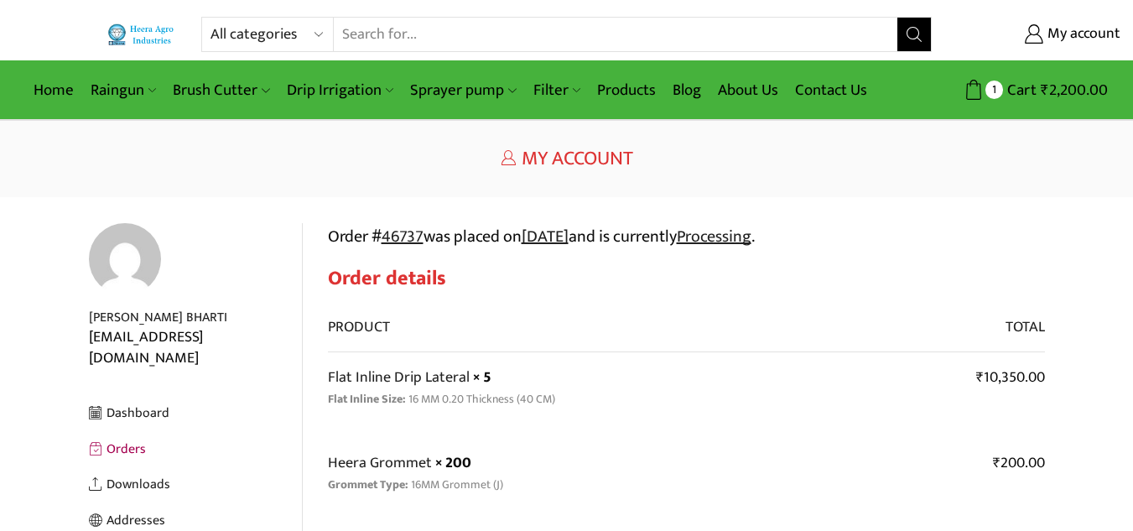
click at [827, 148] on h1 "My Account" at bounding box center [567, 159] width 956 height 24
click at [845, 92] on link "Contact Us" at bounding box center [831, 89] width 89 height 39
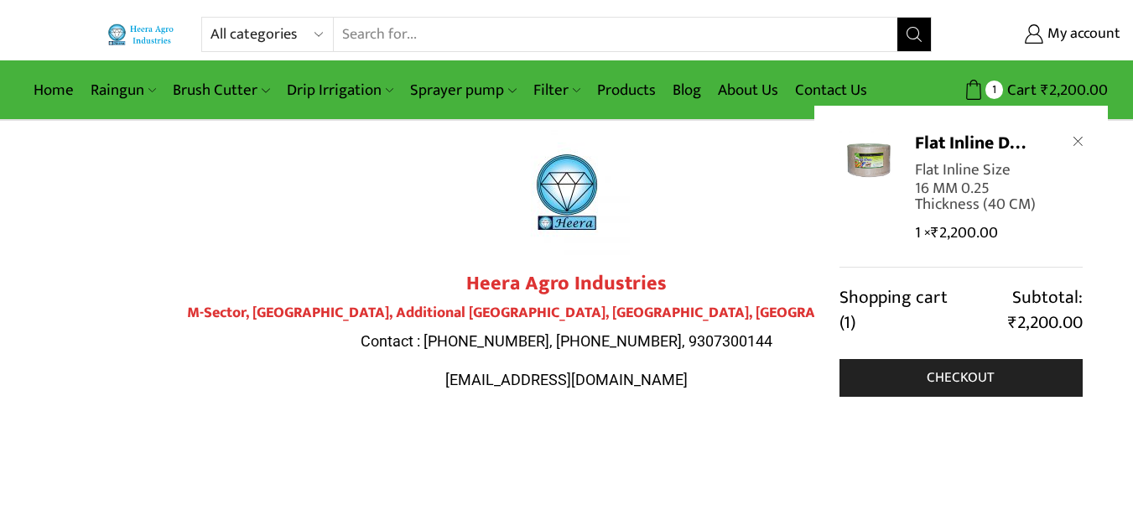
click at [1078, 141] on icon "Remove Flat Inline Drip Lateral from cart" at bounding box center [1077, 141] width 9 height 9
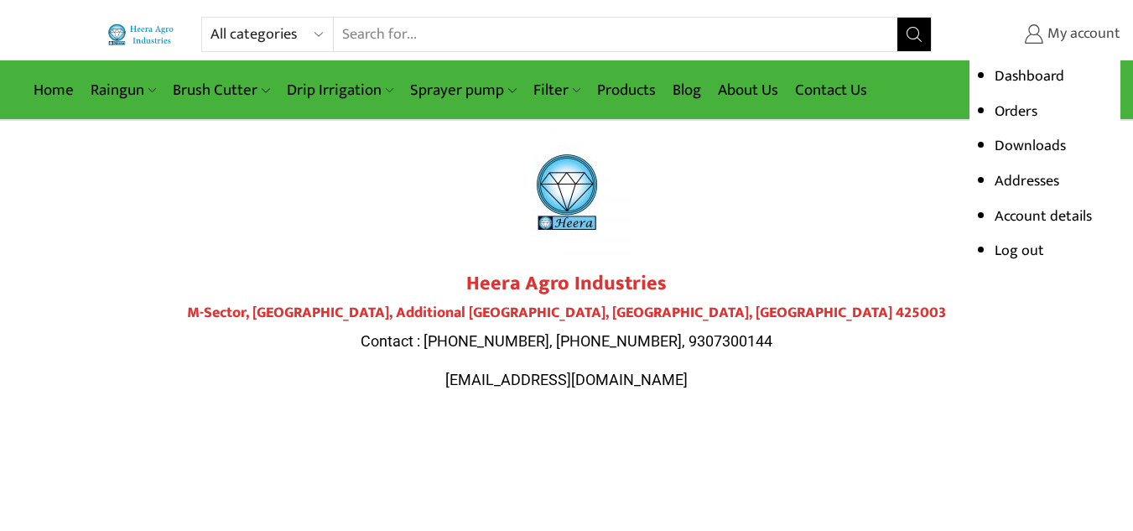
click at [957, 21] on link "My account" at bounding box center [1039, 34] width 164 height 30
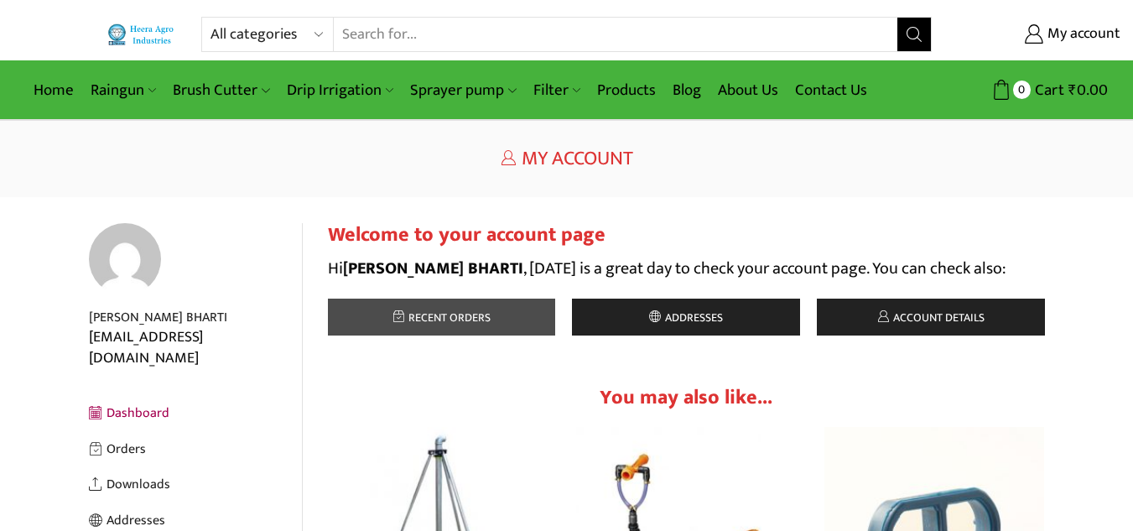
click at [376, 314] on link "Recent orders" at bounding box center [442, 317] width 228 height 37
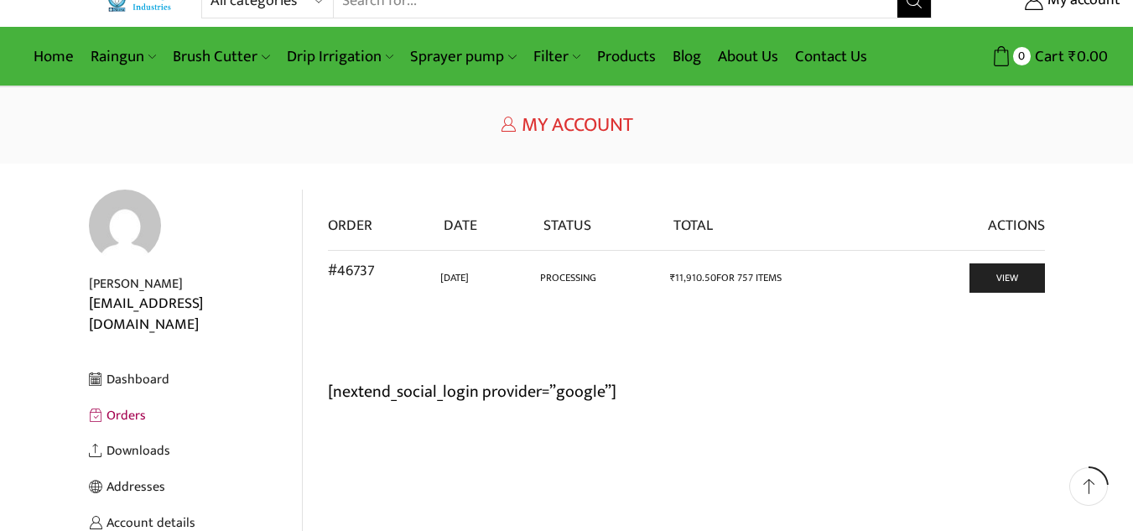
scroll to position [67, 0]
